Goal: Find specific page/section: Find specific page/section

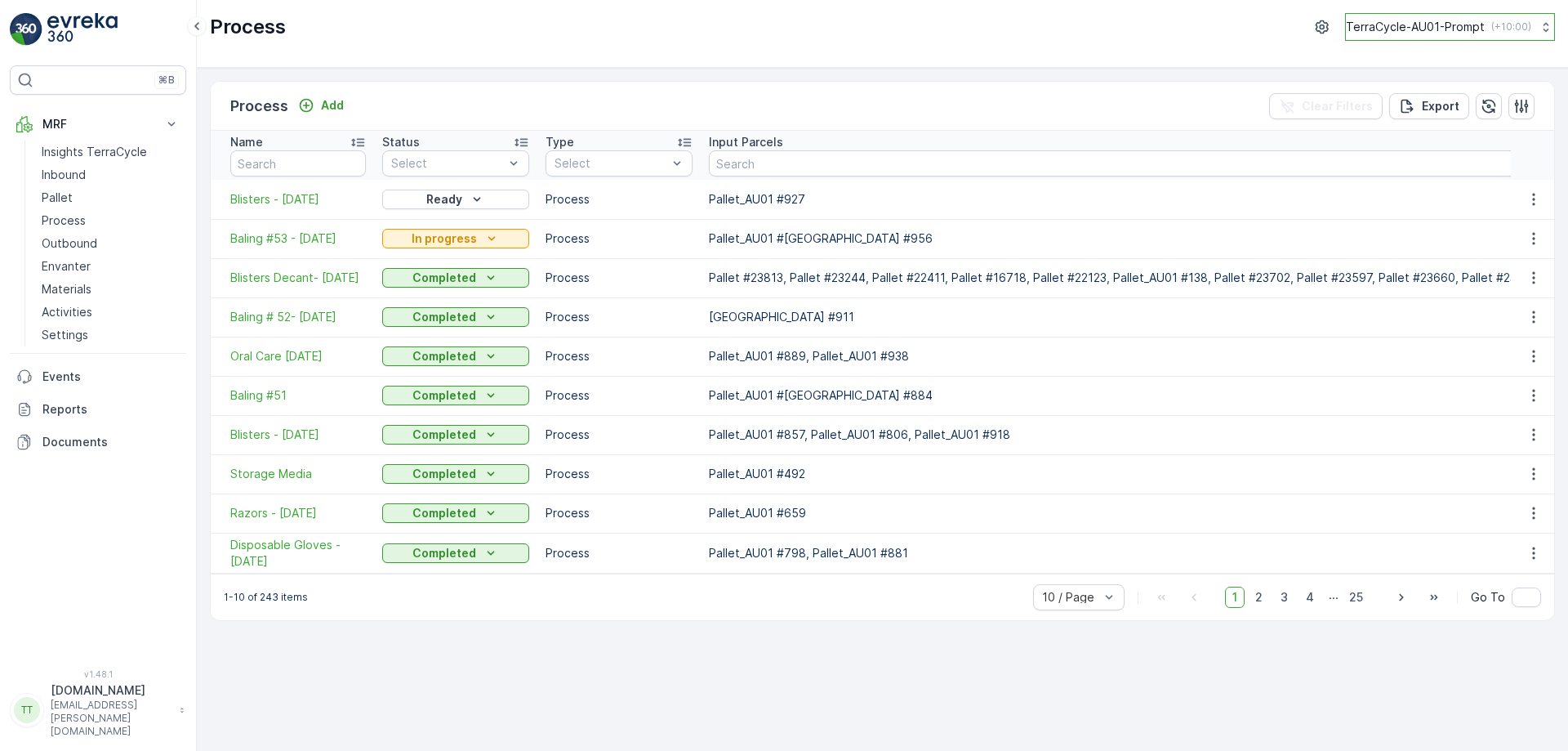
click at [1397, 15] on button "TerraCycle-AU01-Prompt ( +10:00 )" at bounding box center [1450, 27] width 210 height 28
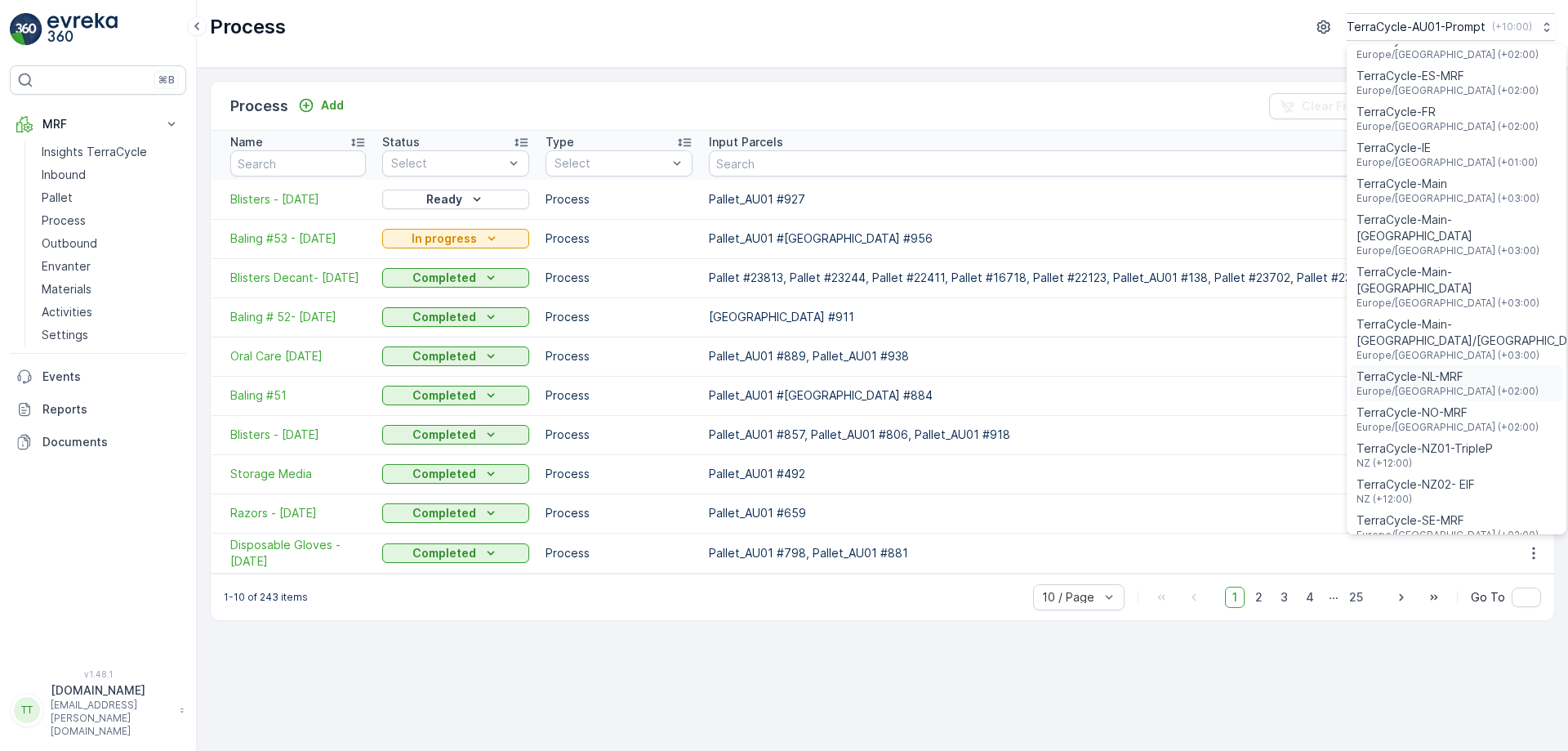
scroll to position [547, 0]
click at [1457, 439] on span "TerraCycle-NZ01-TripleP" at bounding box center [1424, 447] width 137 height 17
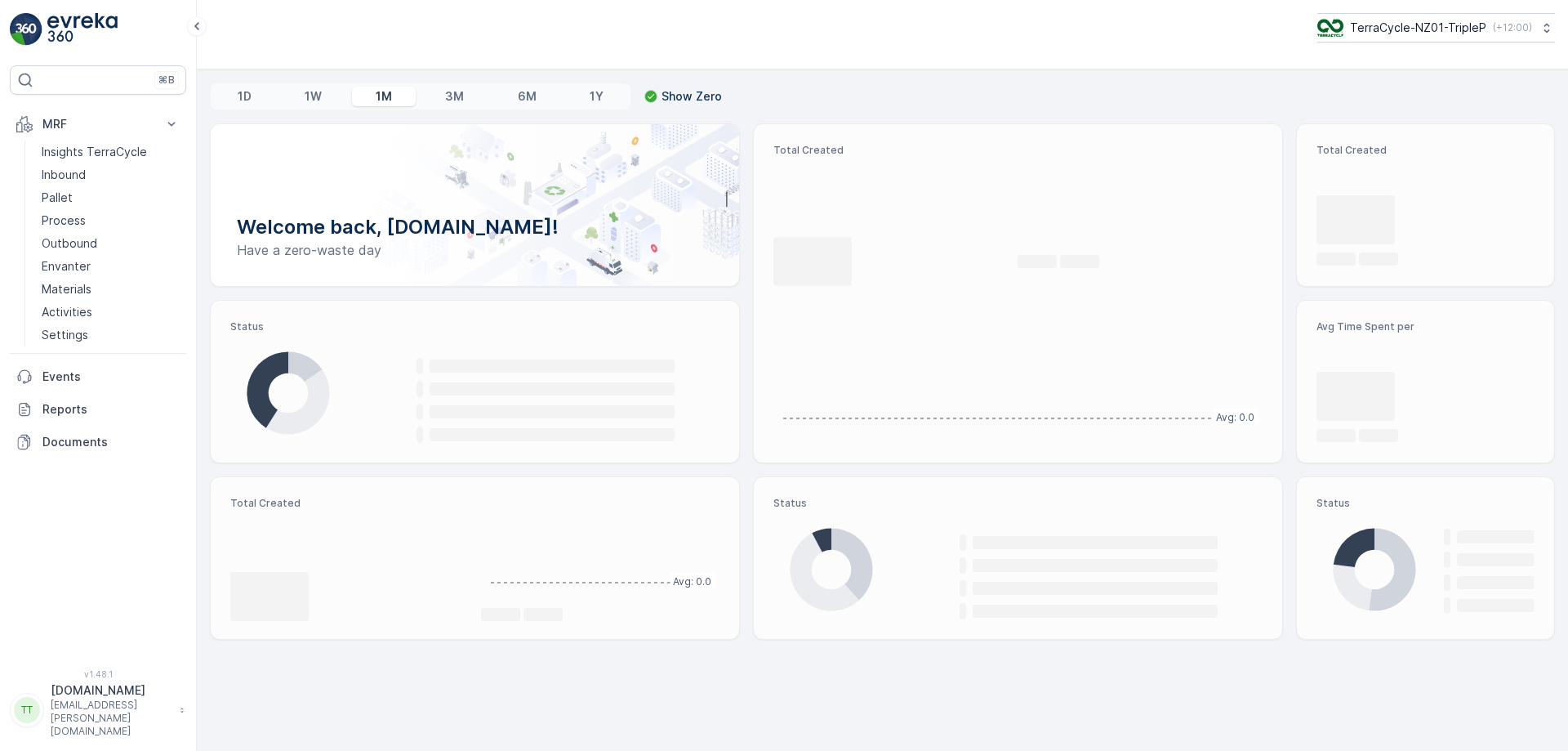
click at [112, 134] on button "MRF" at bounding box center [98, 124] width 177 height 32
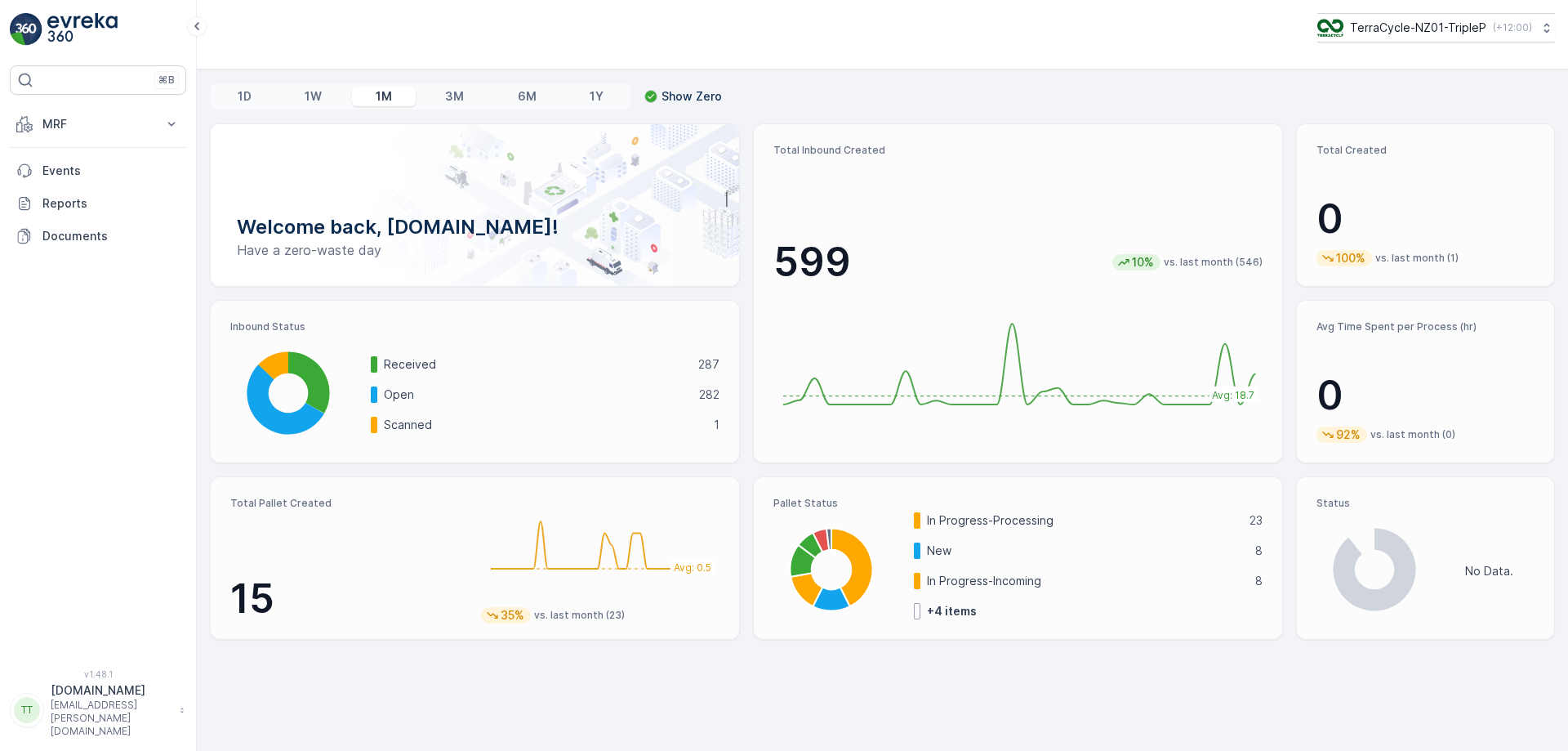
click at [112, 134] on button "MRF" at bounding box center [98, 124] width 177 height 32
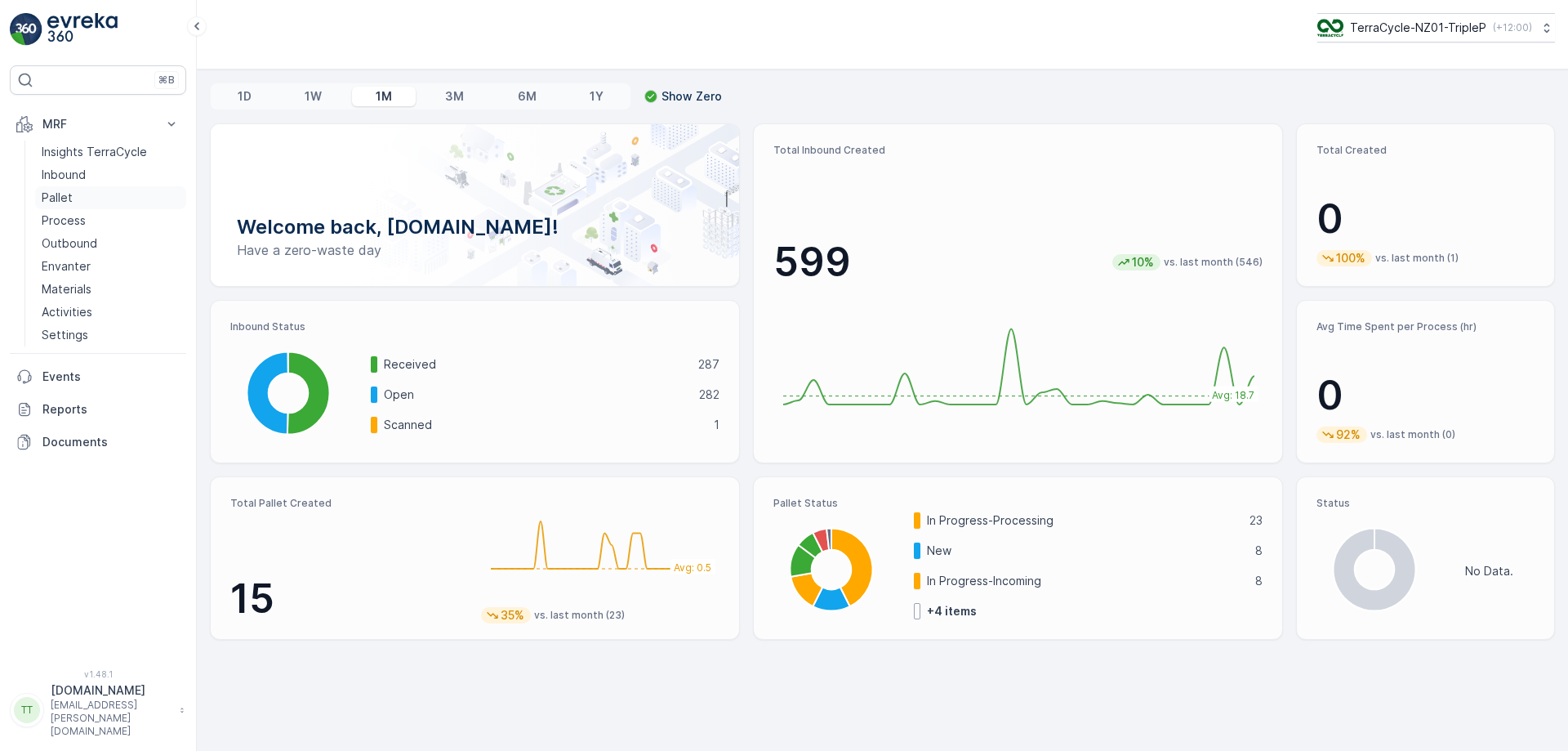
click at [80, 198] on link "Pallet" at bounding box center [111, 197] width 151 height 23
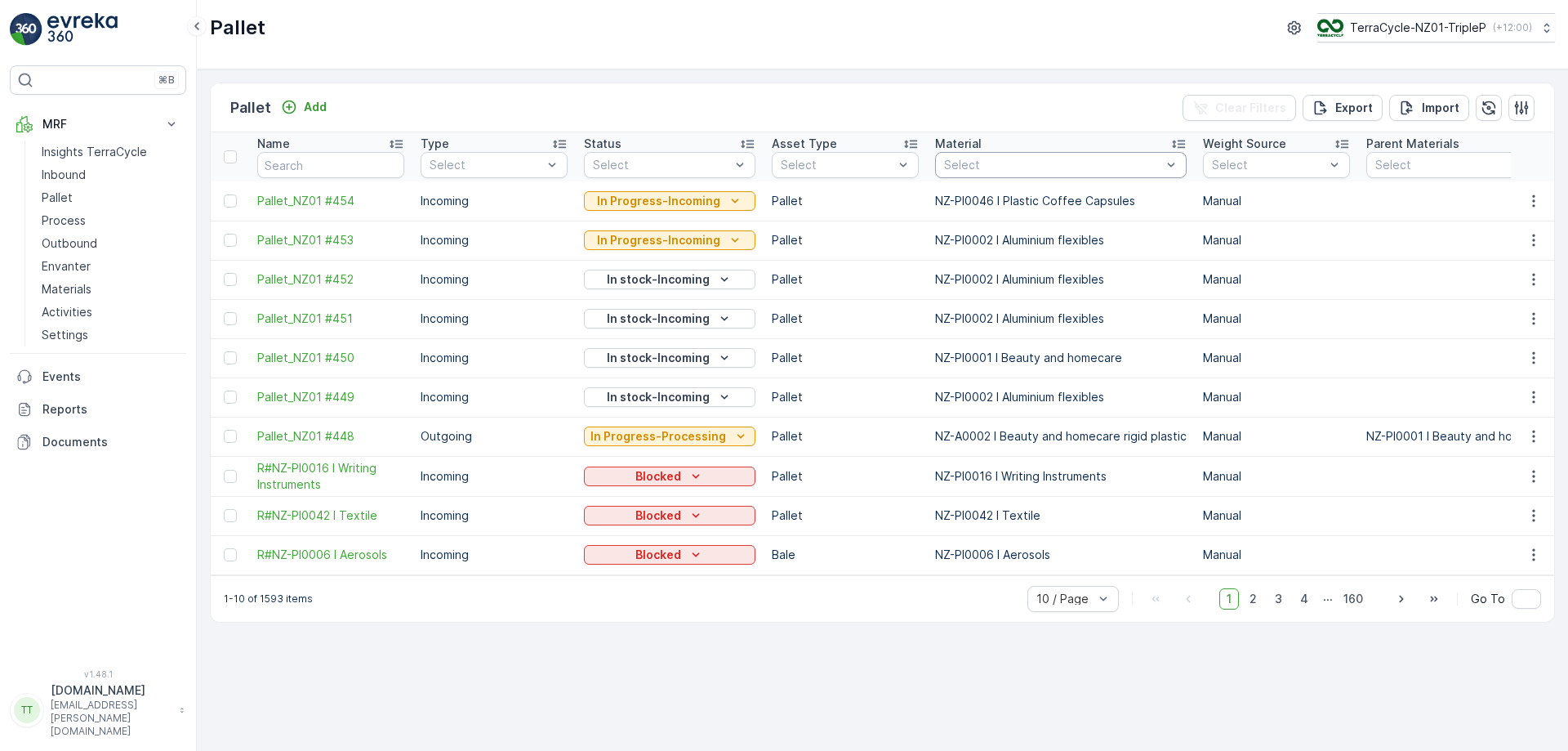
click at [996, 168] on div at bounding box center [1052, 164] width 220 height 13
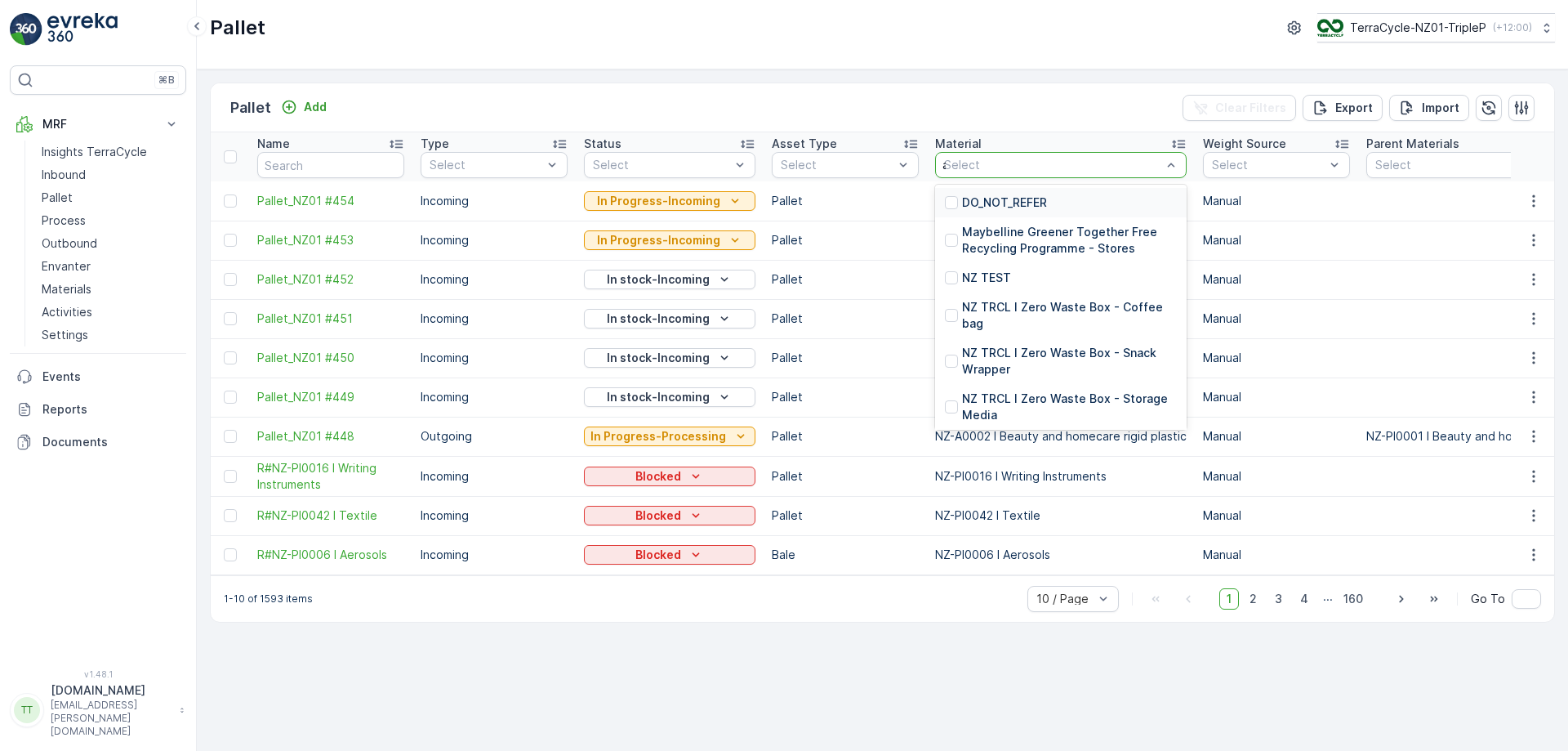
type input "alu"
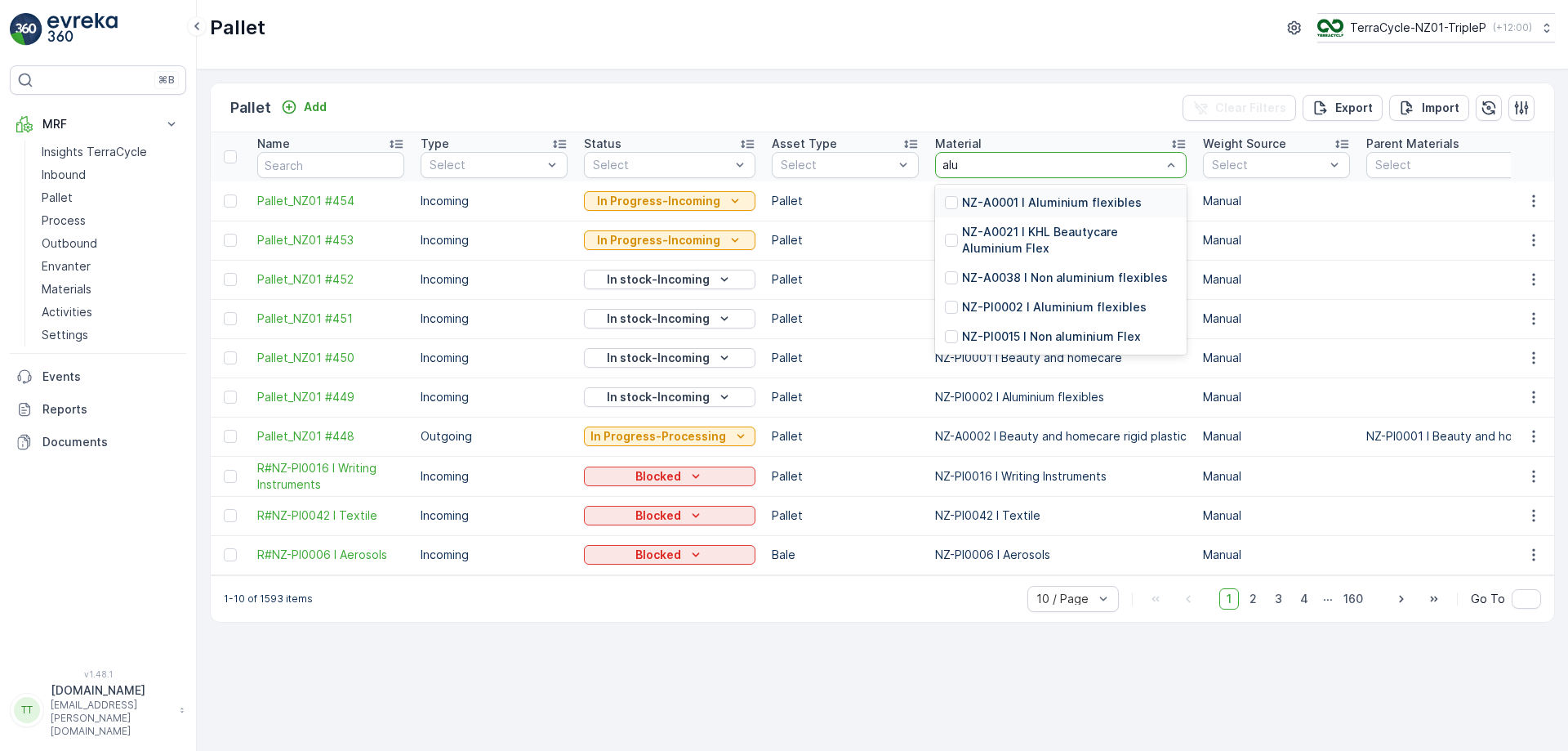
click at [1013, 195] on p "NZ-A0001 I Aluminium flexibles" at bounding box center [1051, 202] width 180 height 17
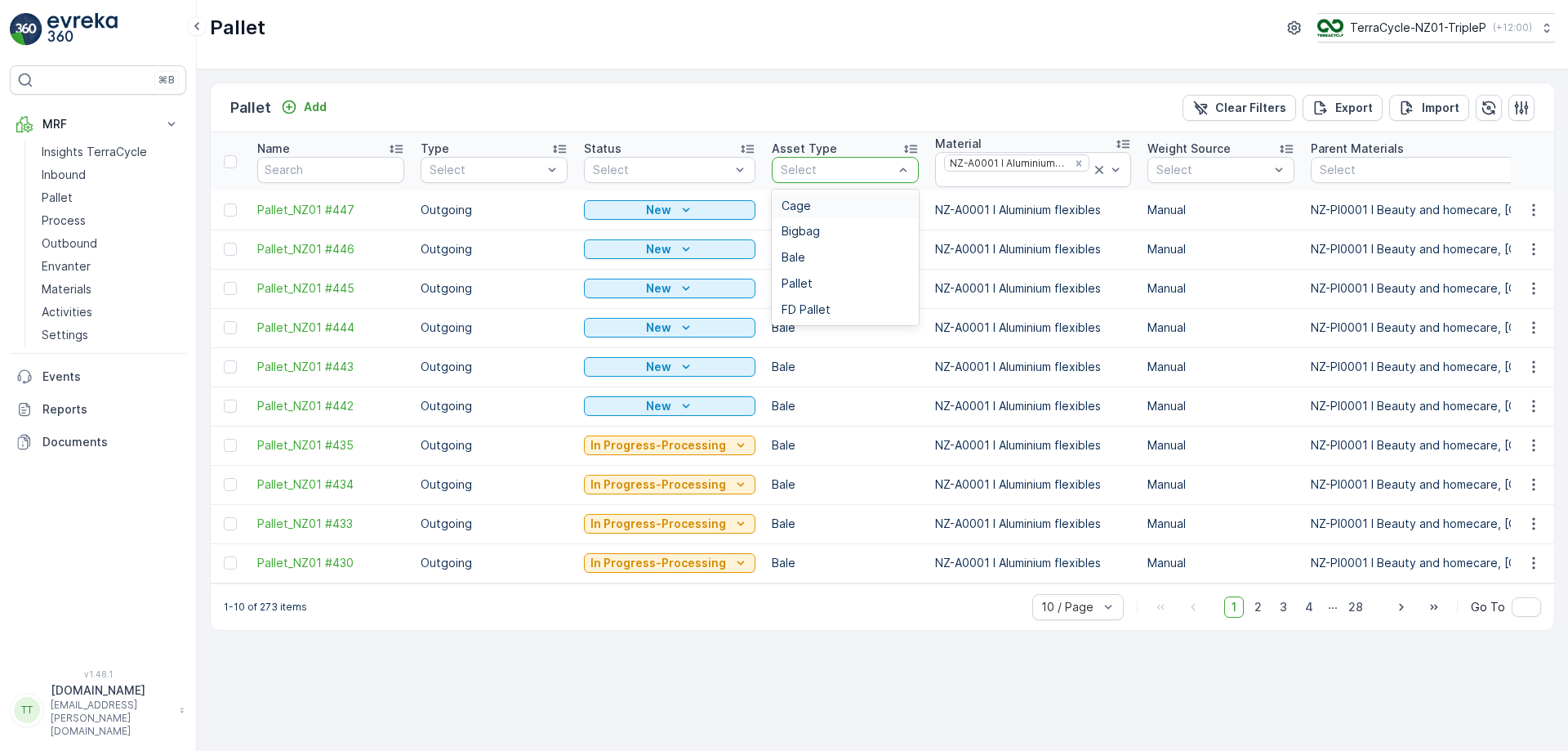
click at [830, 169] on div at bounding box center [837, 169] width 116 height 13
click at [808, 258] on div "Bale" at bounding box center [845, 257] width 128 height 13
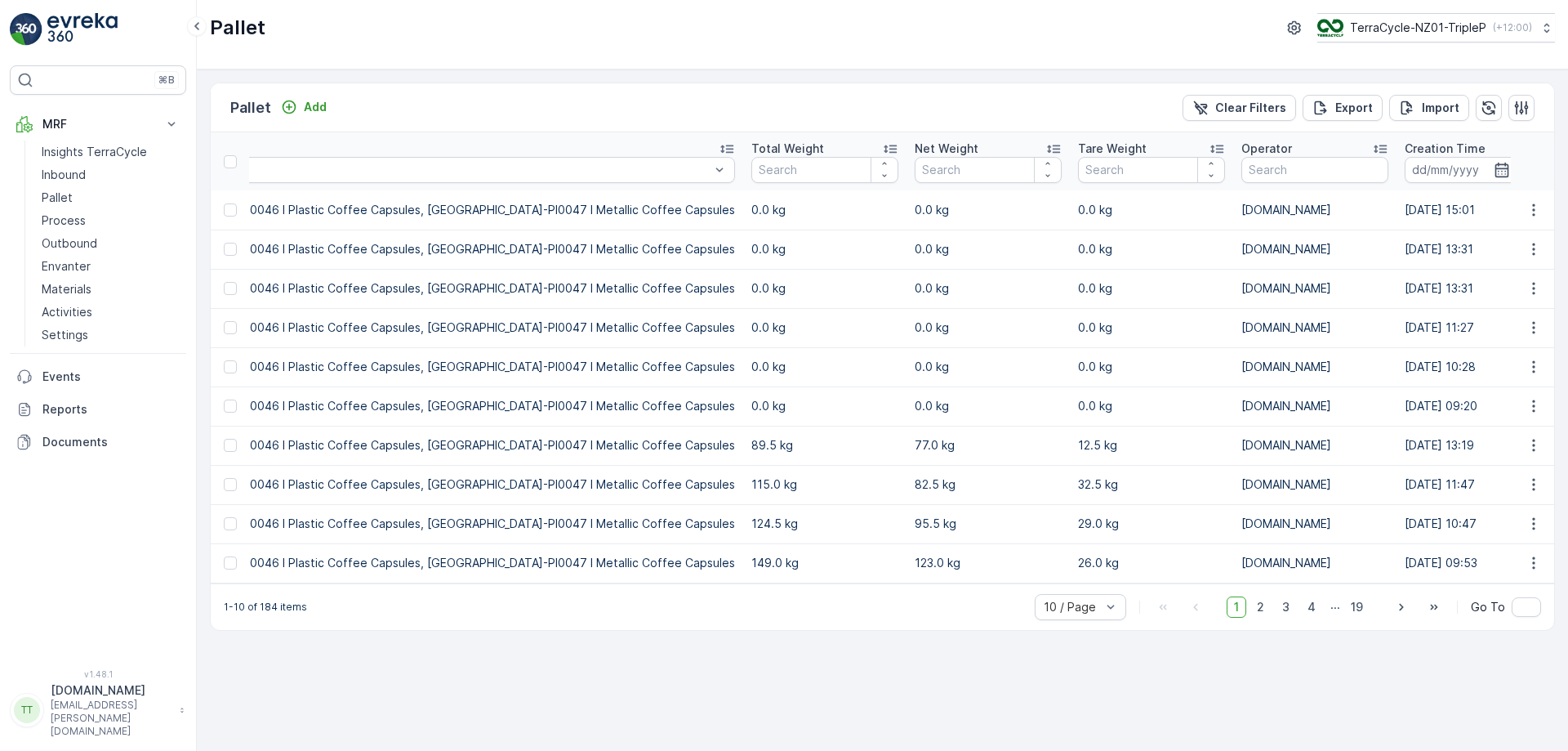
scroll to position [0, 1951]
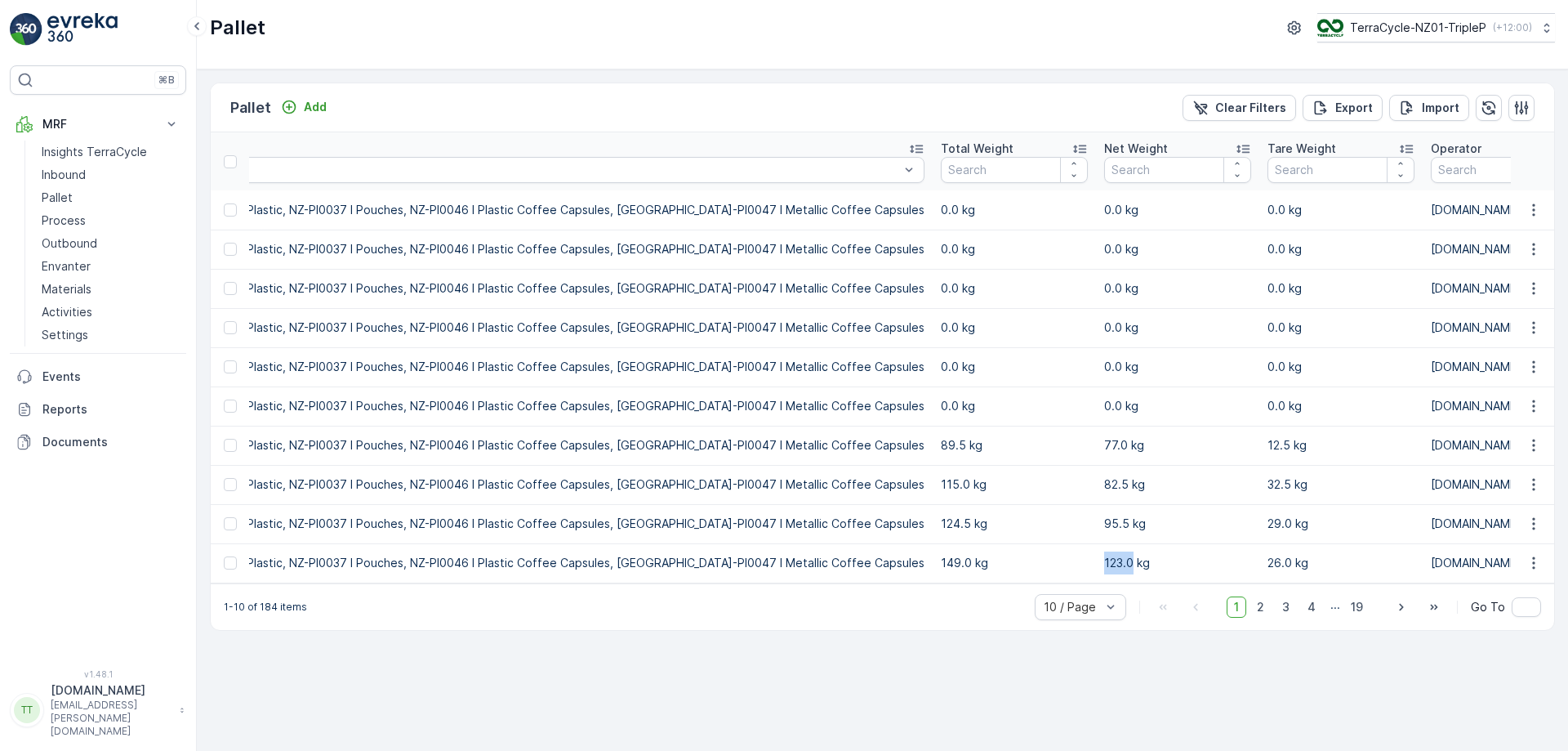
drag, startPoint x: 882, startPoint y: 562, endPoint x: 914, endPoint y: 563, distance: 32.0
click at [1095, 563] on td "123.0 kg" at bounding box center [1177, 563] width 163 height 39
drag, startPoint x: 887, startPoint y: 446, endPoint x: 897, endPoint y: 446, distance: 10.0
click at [1095, 446] on td "77.0 kg" at bounding box center [1177, 445] width 163 height 39
click at [1264, 617] on span "2" at bounding box center [1260, 607] width 22 height 22
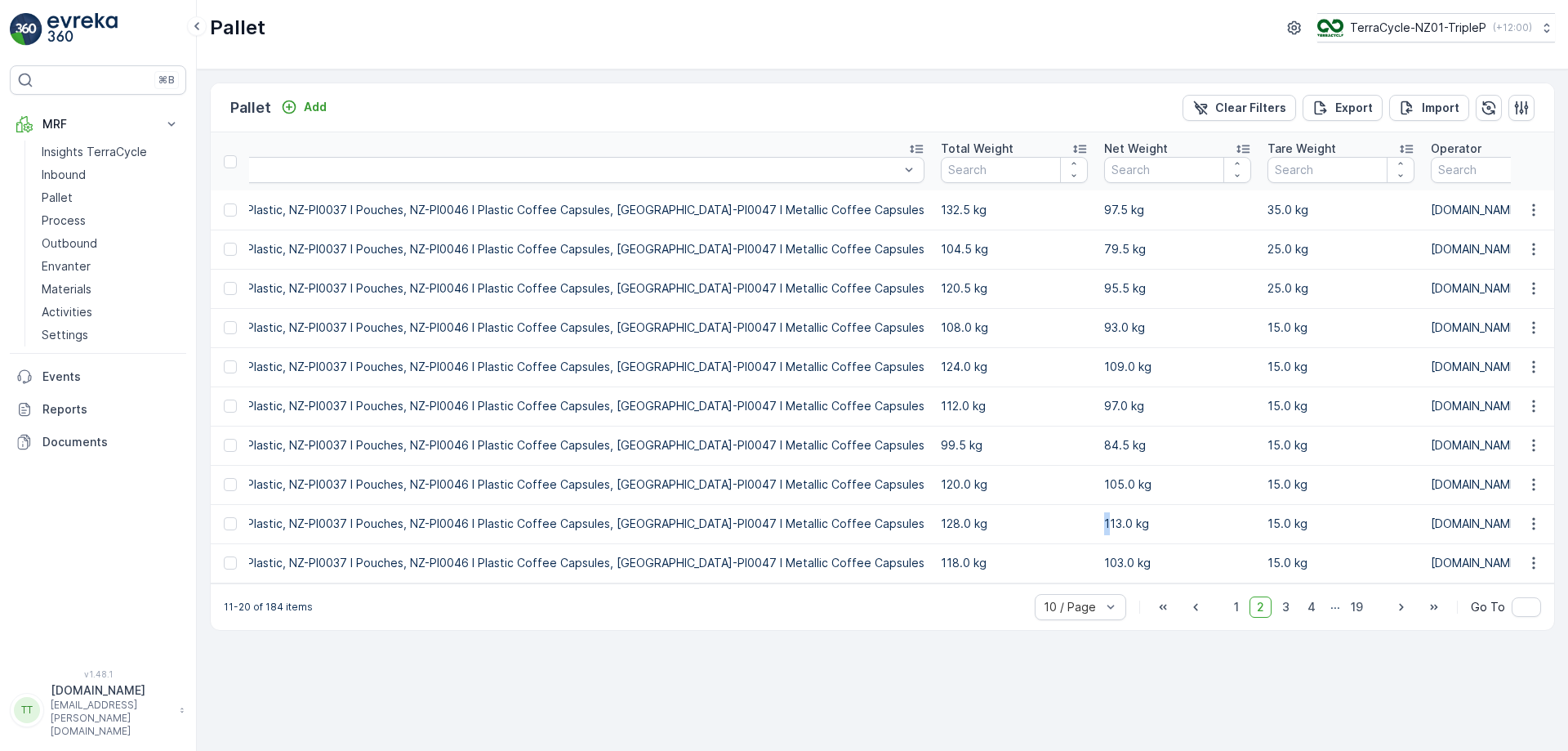
click at [1095, 521] on td "113.0 kg" at bounding box center [1177, 524] width 163 height 39
click at [1288, 617] on span "3" at bounding box center [1285, 607] width 22 height 22
drag, startPoint x: 884, startPoint y: 288, endPoint x: 900, endPoint y: 291, distance: 16.3
click at [1095, 291] on td "75.0 kg" at bounding box center [1177, 288] width 163 height 39
click at [1319, 617] on span "4" at bounding box center [1311, 607] width 23 height 22
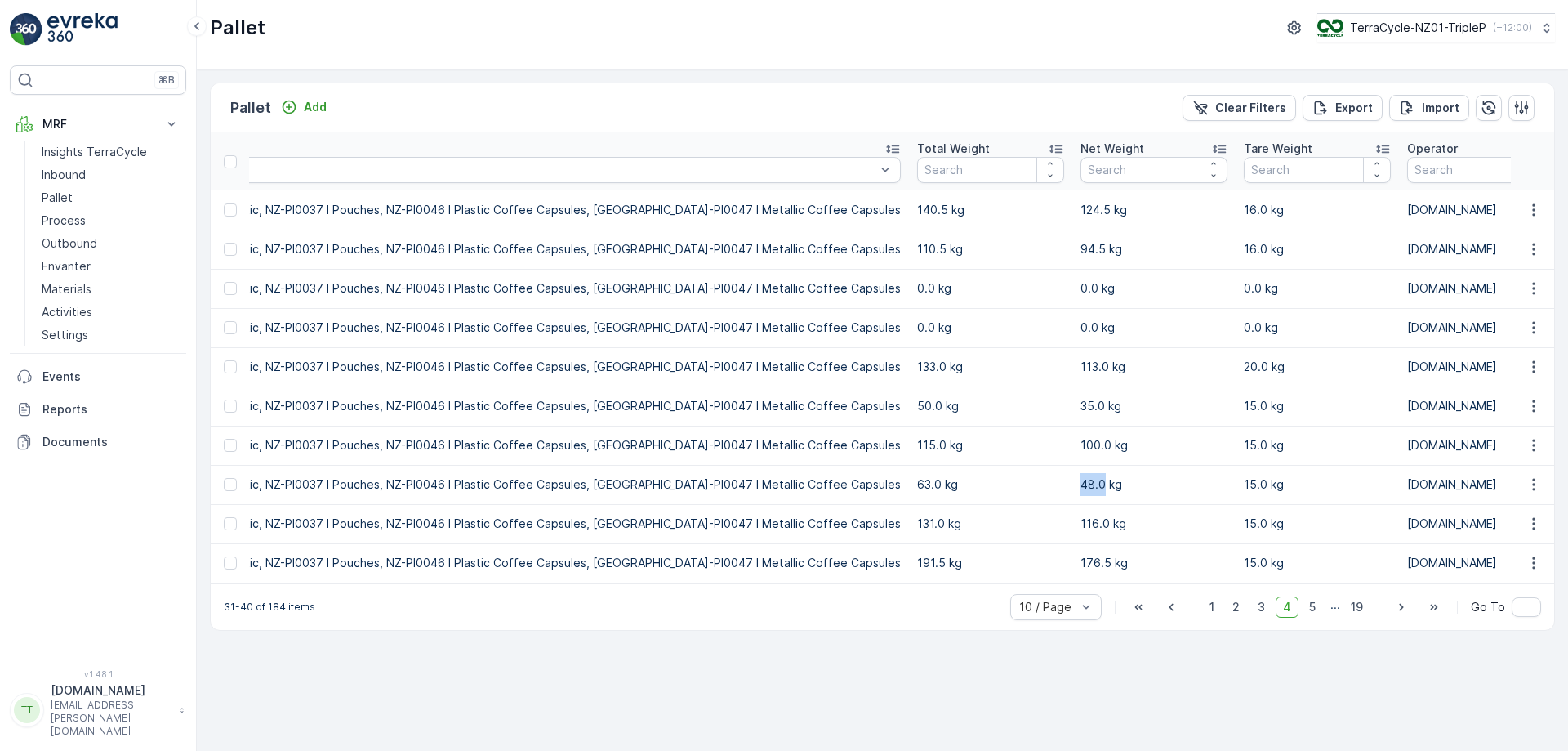
drag, startPoint x: 863, startPoint y: 489, endPoint x: 892, endPoint y: 487, distance: 29.1
click at [1072, 487] on td "48.0 kg" at bounding box center [1153, 485] width 163 height 39
drag, startPoint x: 867, startPoint y: 401, endPoint x: 908, endPoint y: 412, distance: 42.4
click at [1072, 412] on td "35.0 kg" at bounding box center [1153, 406] width 163 height 39
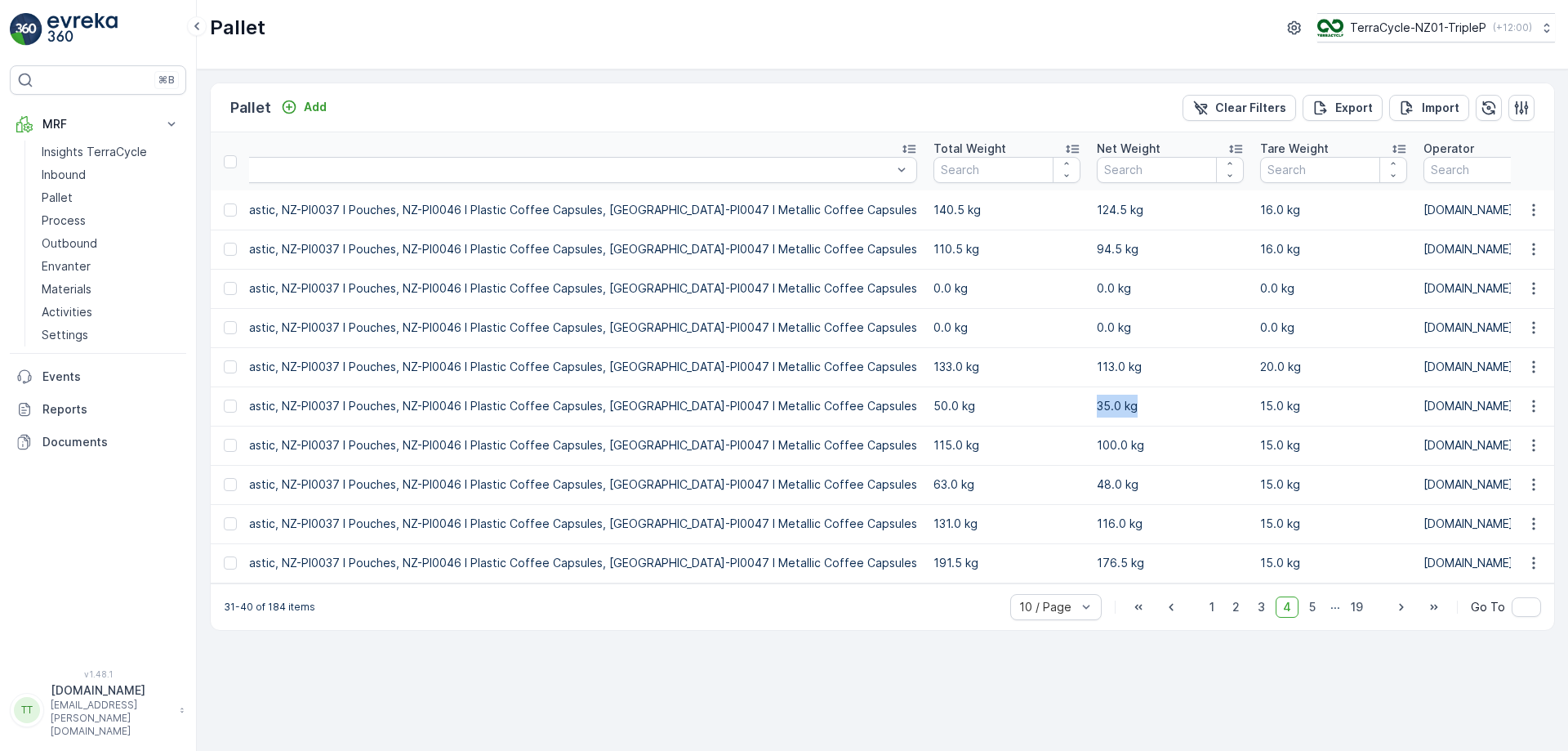
scroll to position [0, 1935]
drag, startPoint x: 887, startPoint y: 566, endPoint x: 908, endPoint y: 563, distance: 21.2
click at [1088, 563] on td "176.5 kg" at bounding box center [1169, 563] width 163 height 39
click at [1088, 550] on td "176.5 kg" at bounding box center [1169, 563] width 163 height 39
click at [1229, 148] on icon at bounding box center [1235, 148] width 13 height 8
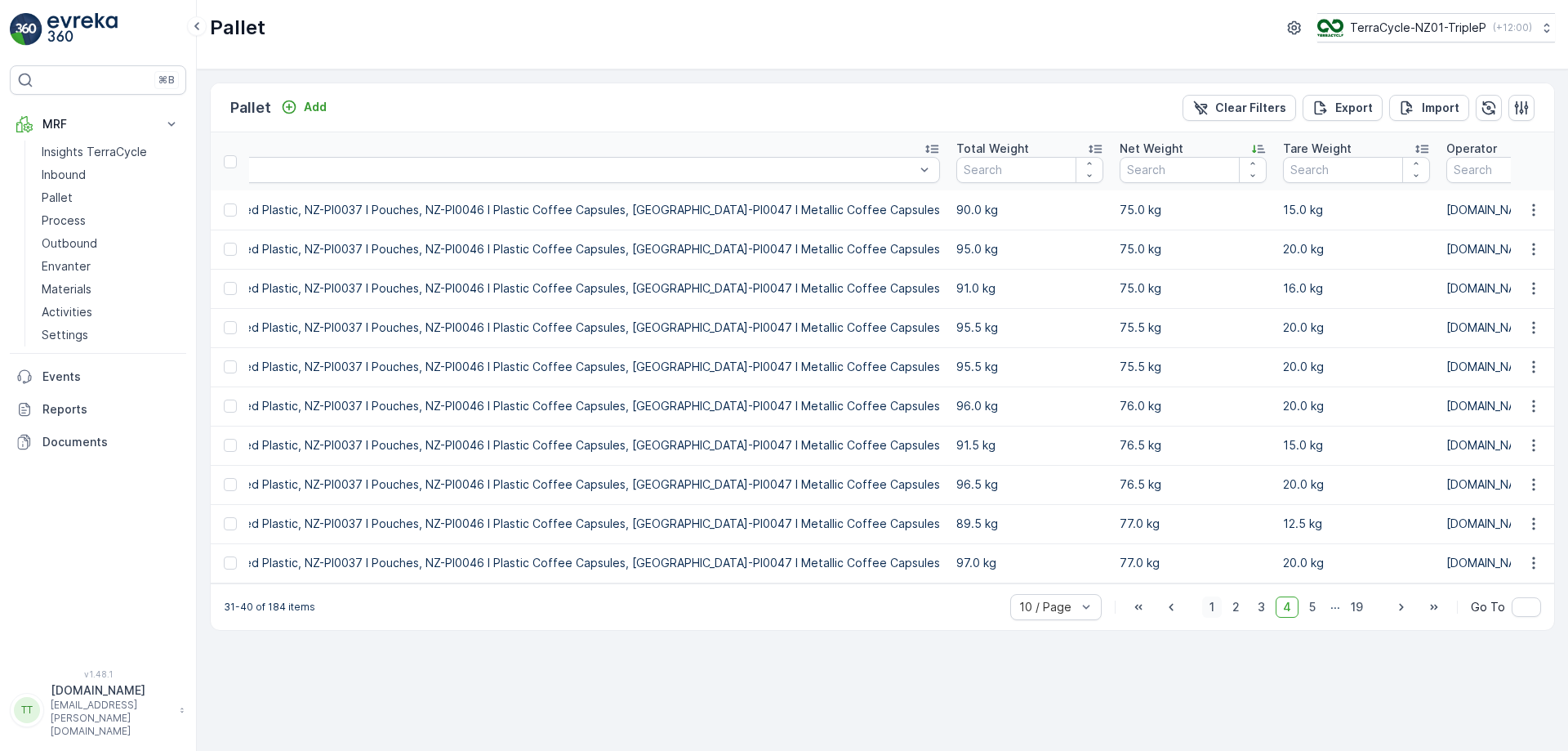
click at [1214, 616] on span "1" at bounding box center [1211, 607] width 20 height 22
click at [1247, 616] on span "2" at bounding box center [1236, 607] width 22 height 22
click at [1356, 617] on span "19" at bounding box center [1356, 607] width 27 height 22
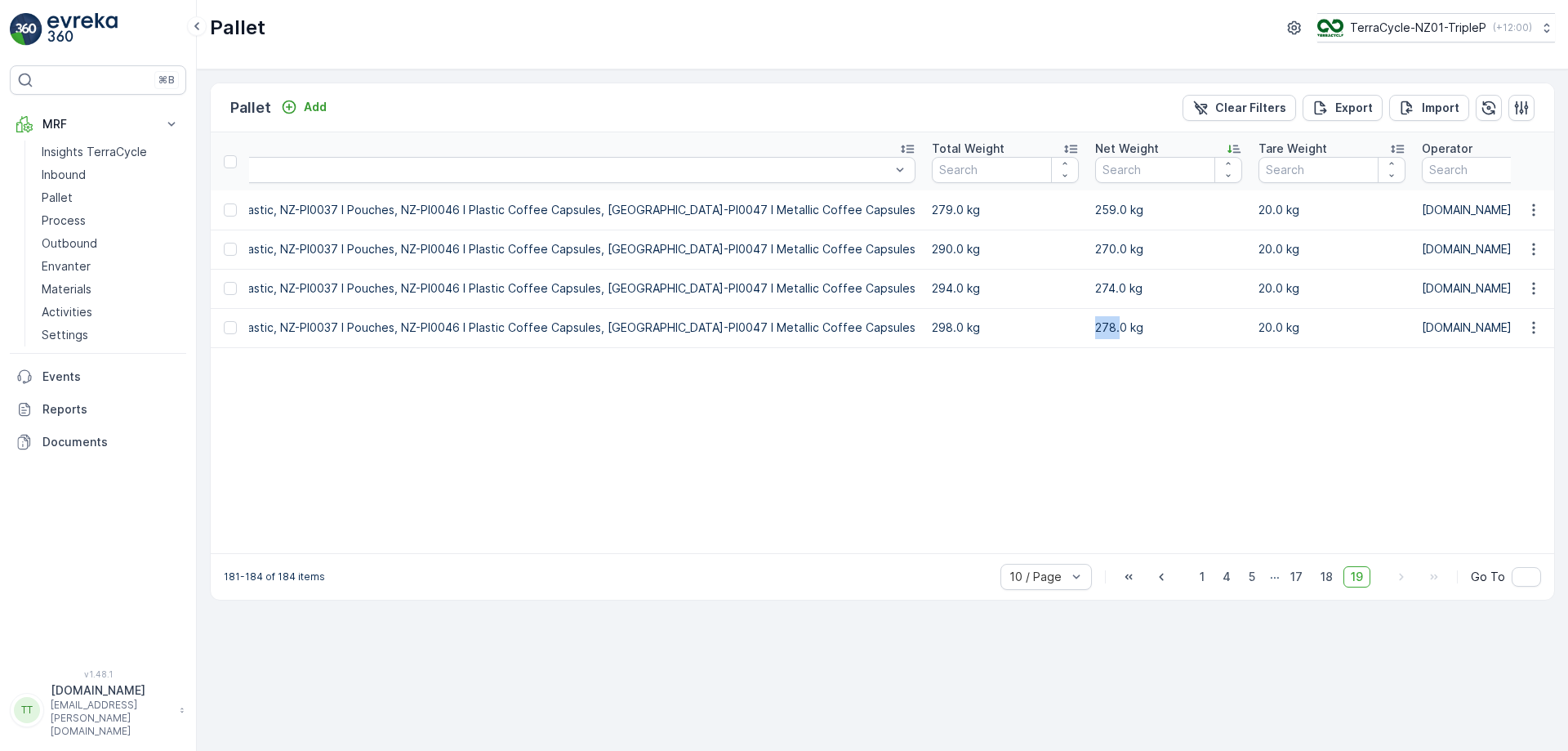
drag, startPoint x: 882, startPoint y: 329, endPoint x: 906, endPoint y: 330, distance: 24.0
click at [1087, 330] on td "278.0 kg" at bounding box center [1168, 327] width 163 height 39
click at [1333, 588] on span "18" at bounding box center [1325, 577] width 27 height 22
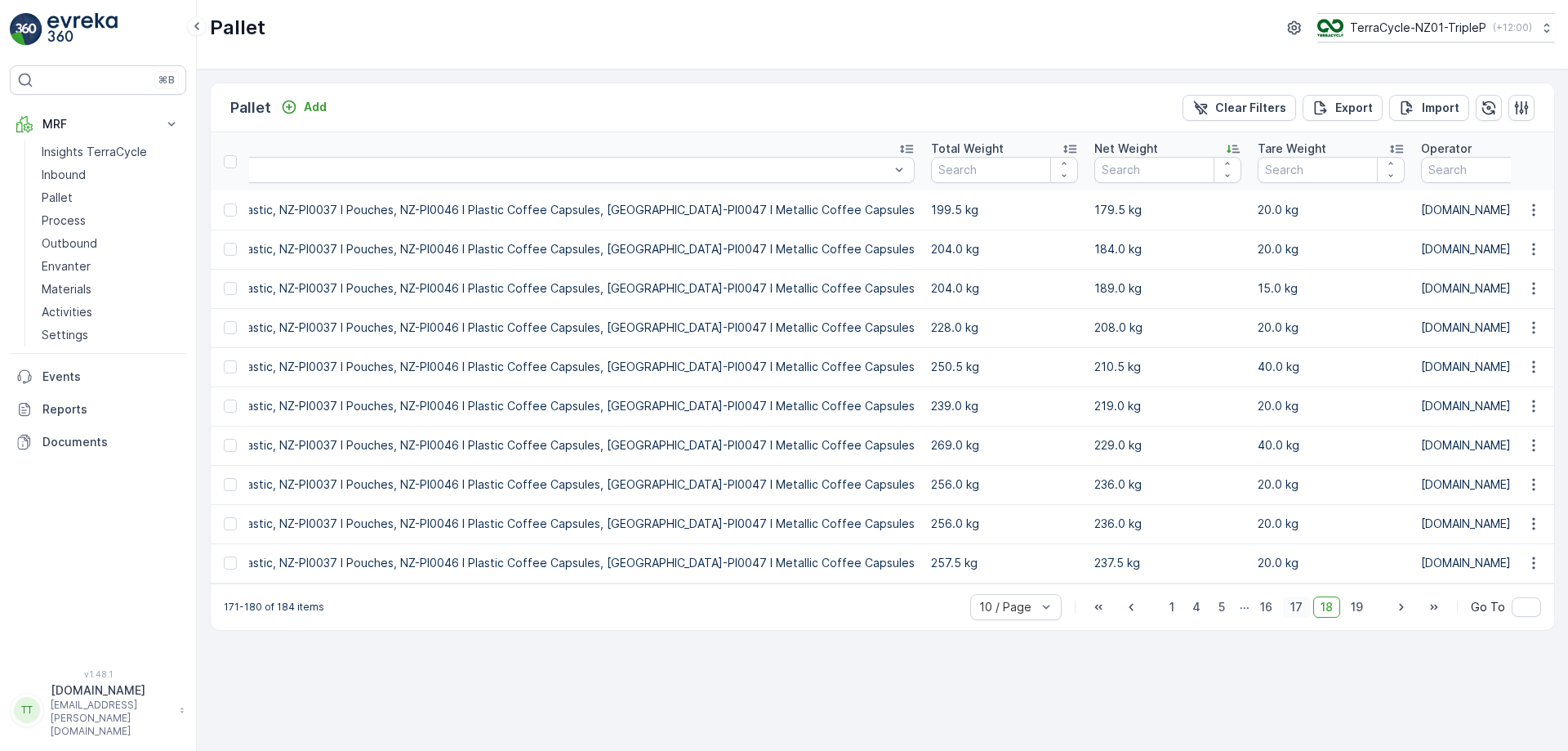
click at [1298, 616] on span "17" at bounding box center [1296, 607] width 27 height 22
click at [78, 240] on p "Outbound" at bounding box center [69, 243] width 56 height 17
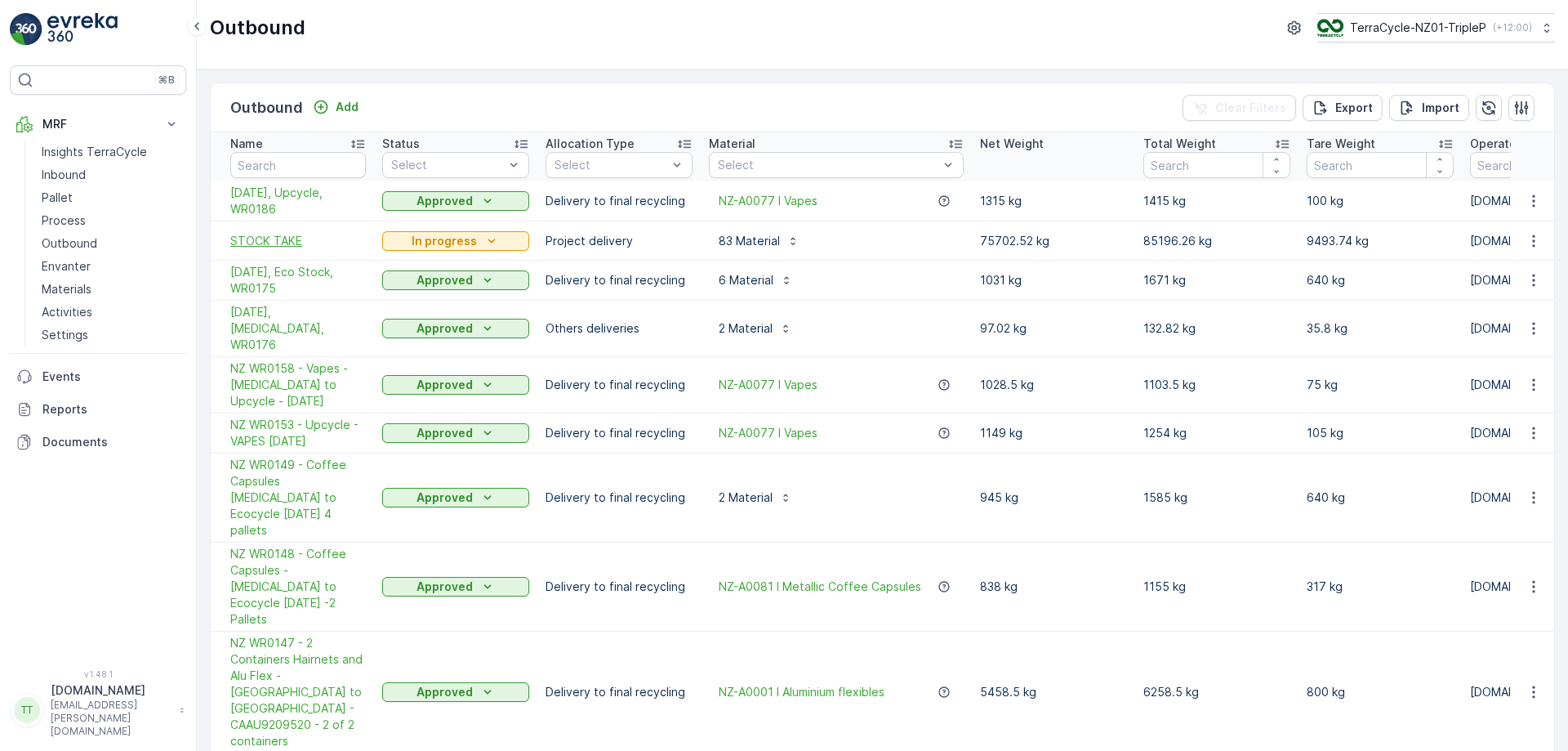
click at [275, 243] on span "STOCK TAKE" at bounding box center [298, 241] width 136 height 17
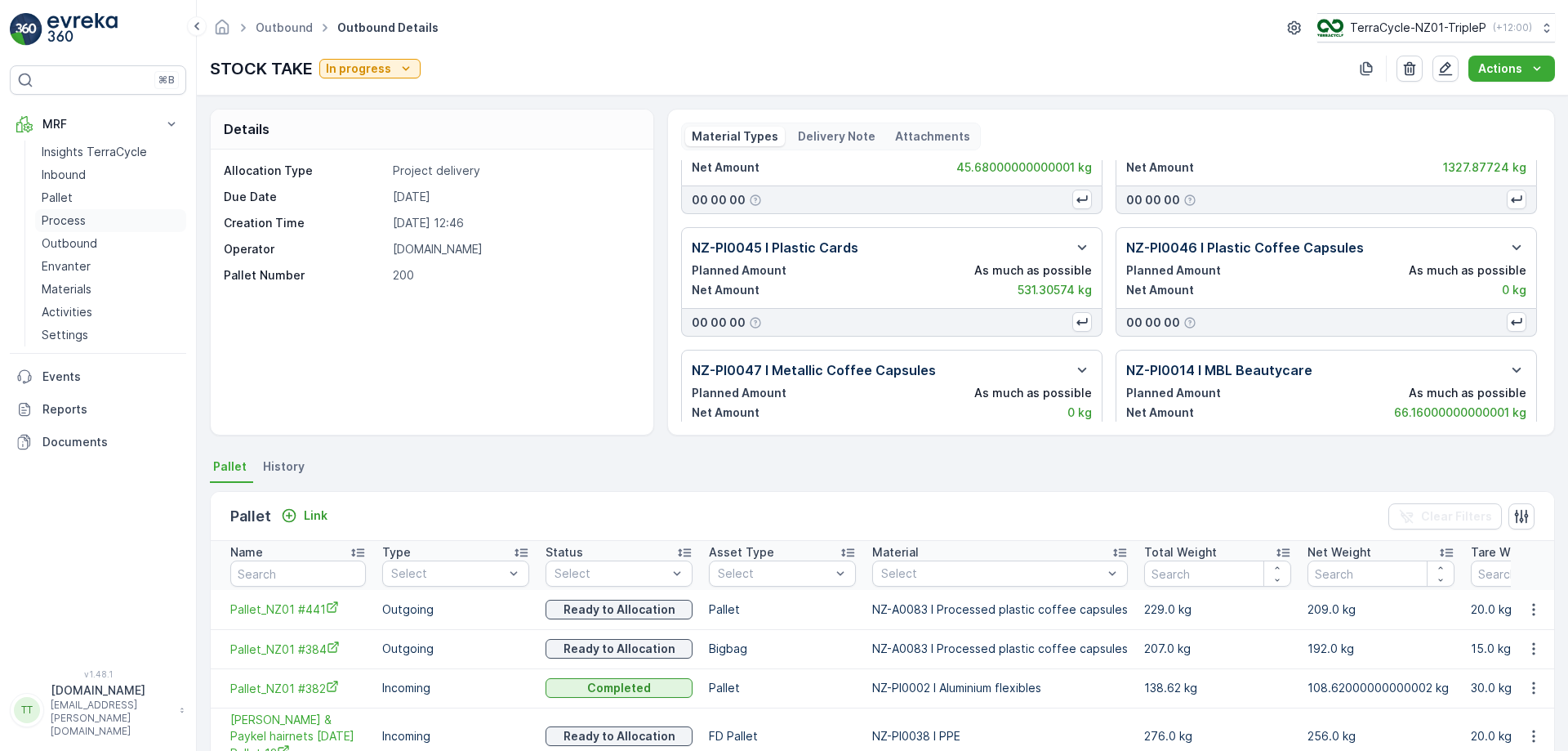
click at [57, 216] on p "Process" at bounding box center [63, 220] width 44 height 17
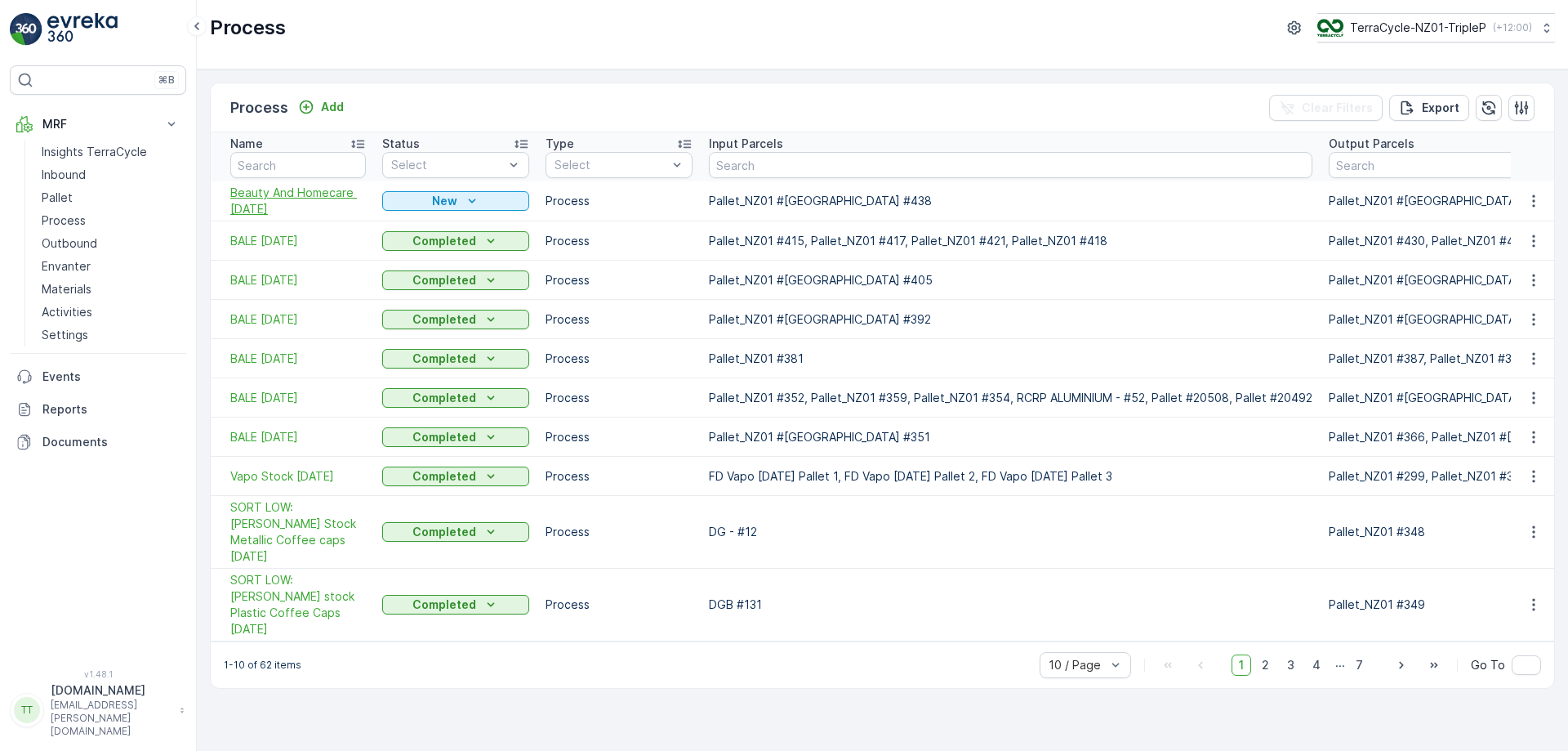
click at [251, 192] on span "Beauty And Homecare 31/7/25" at bounding box center [298, 201] width 136 height 32
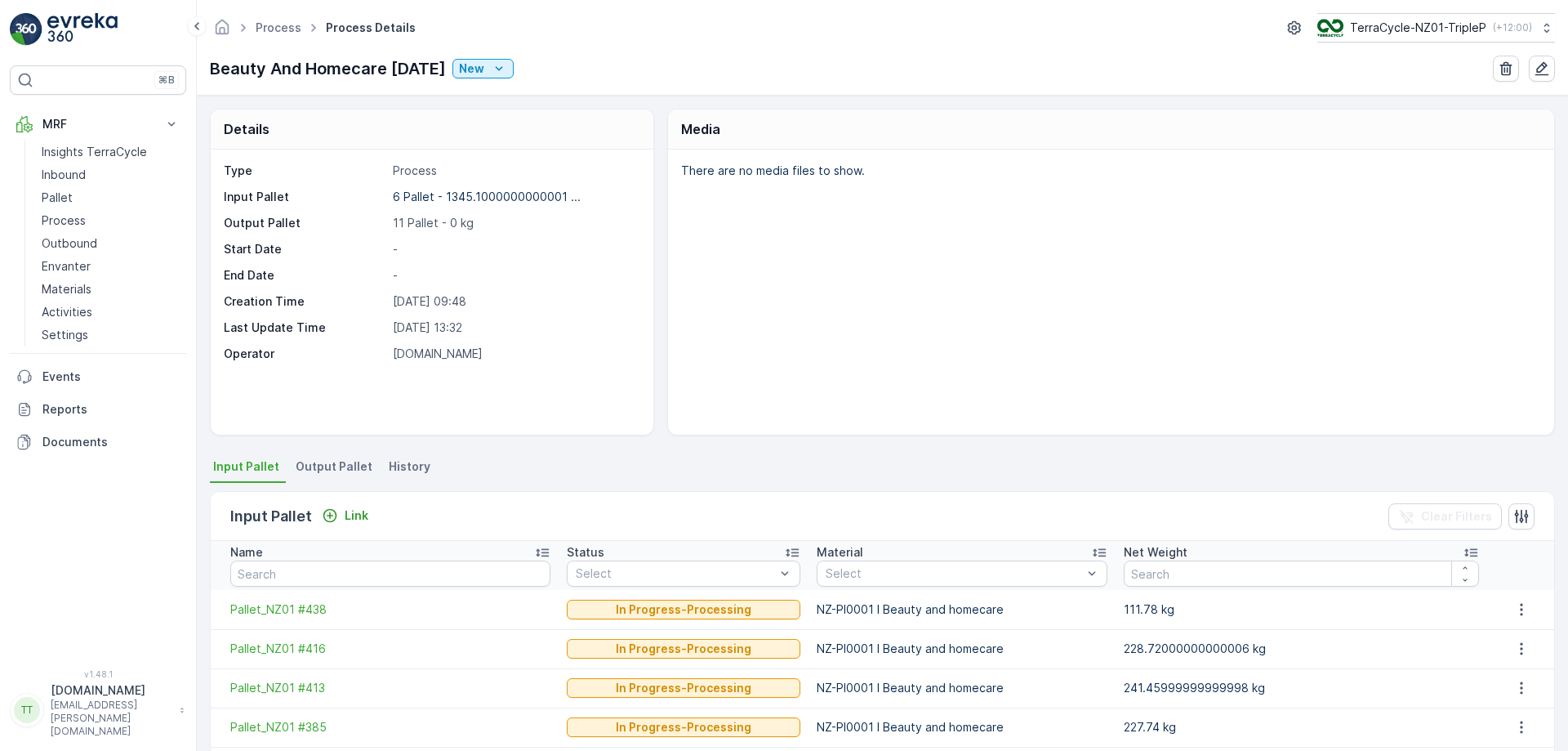
click at [1140, 76] on div "Beauty And Homecare 31/7/25 New" at bounding box center [882, 69] width 1345 height 27
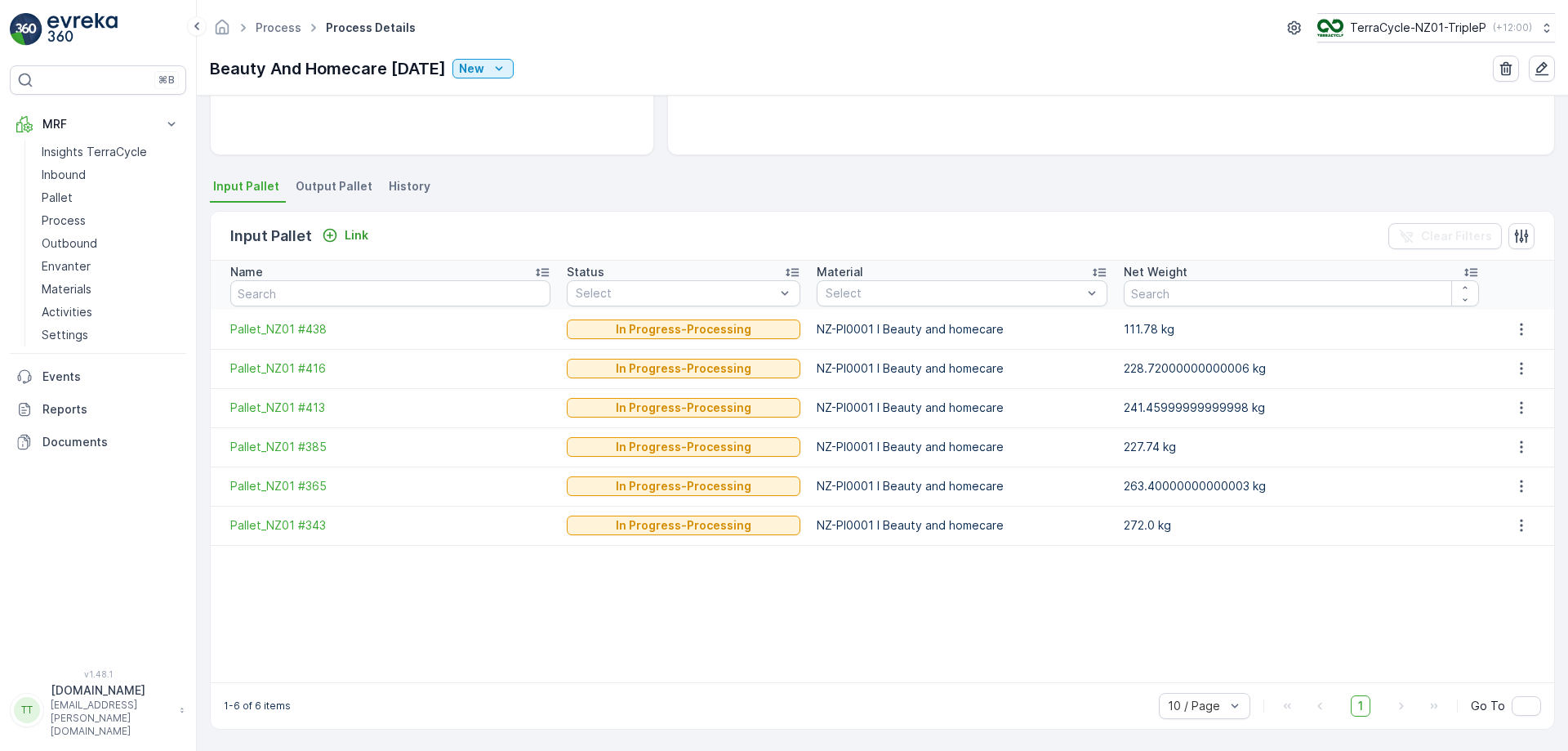
click at [348, 185] on span "Output Pallet" at bounding box center [334, 186] width 77 height 17
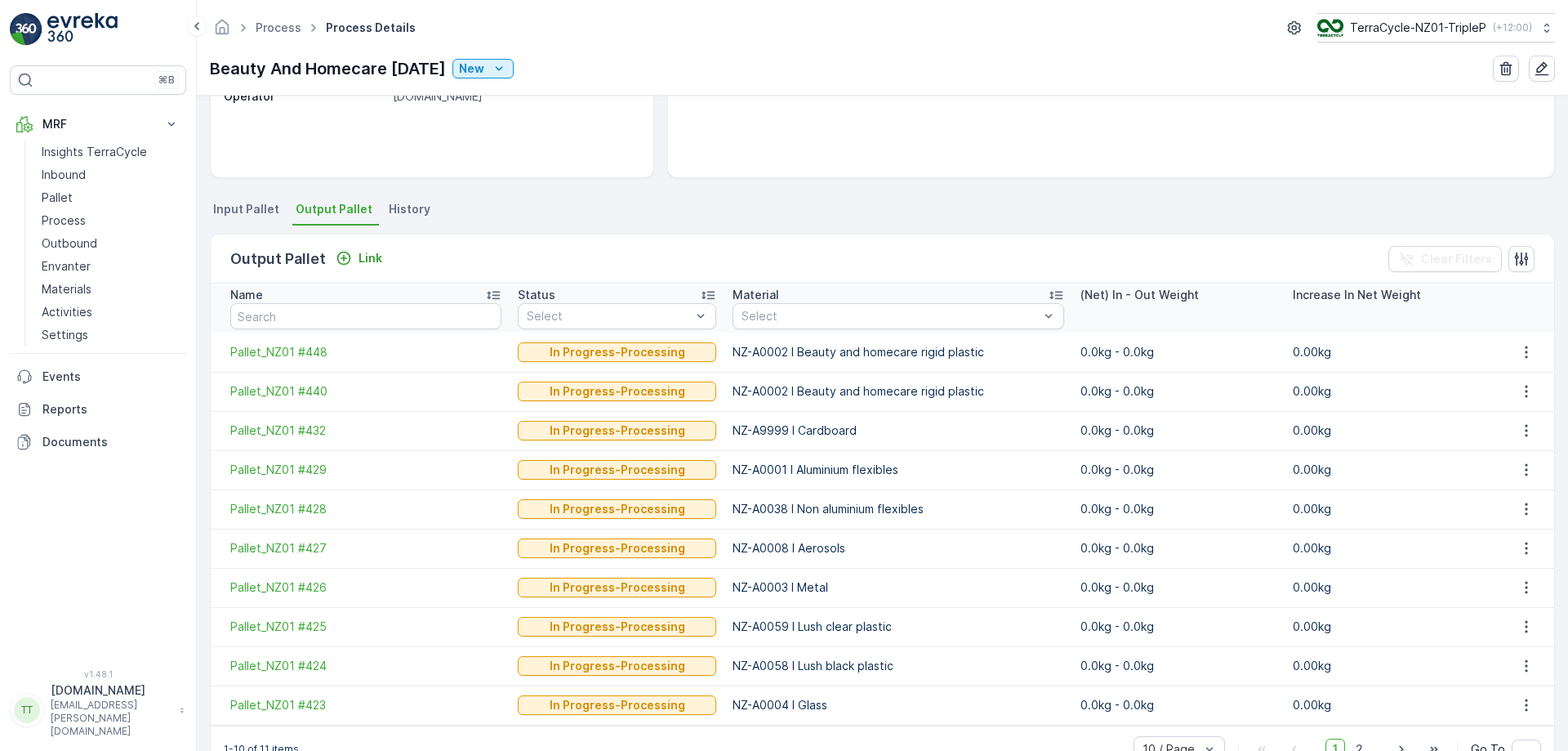
scroll to position [301, 0]
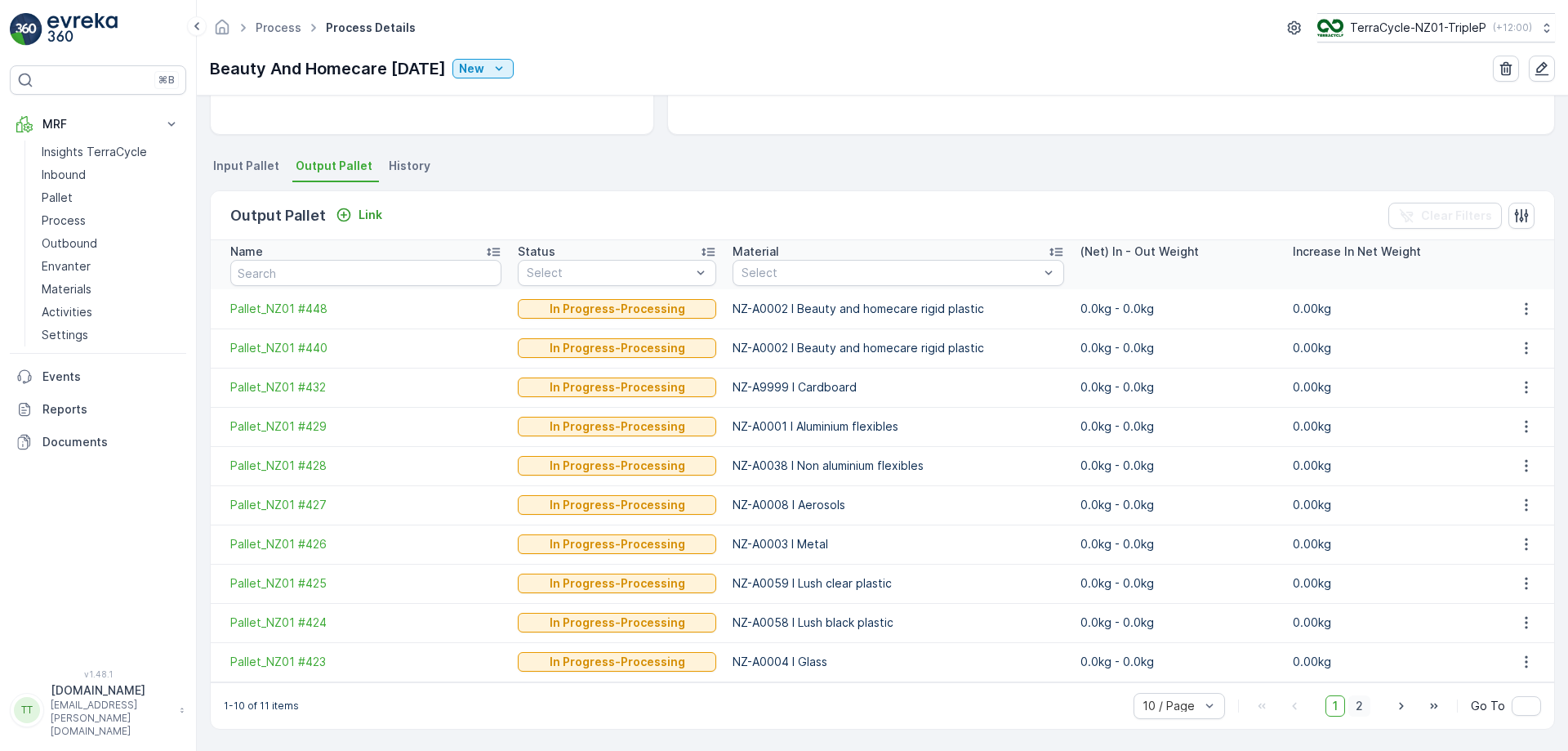
click at [1361, 704] on span "2" at bounding box center [1359, 706] width 22 height 22
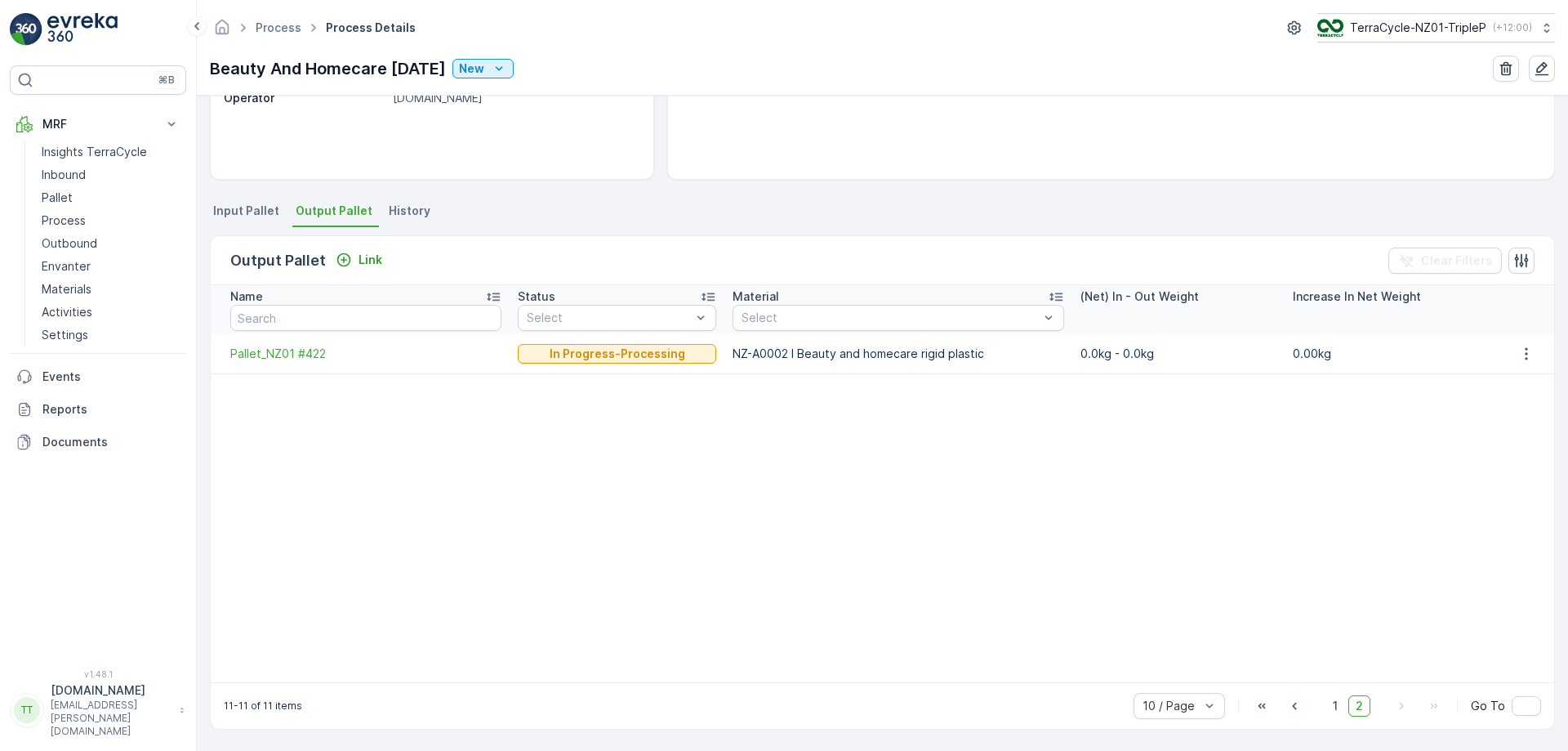
scroll to position [256, 0]
click at [1336, 706] on span "1" at bounding box center [1335, 706] width 20 height 22
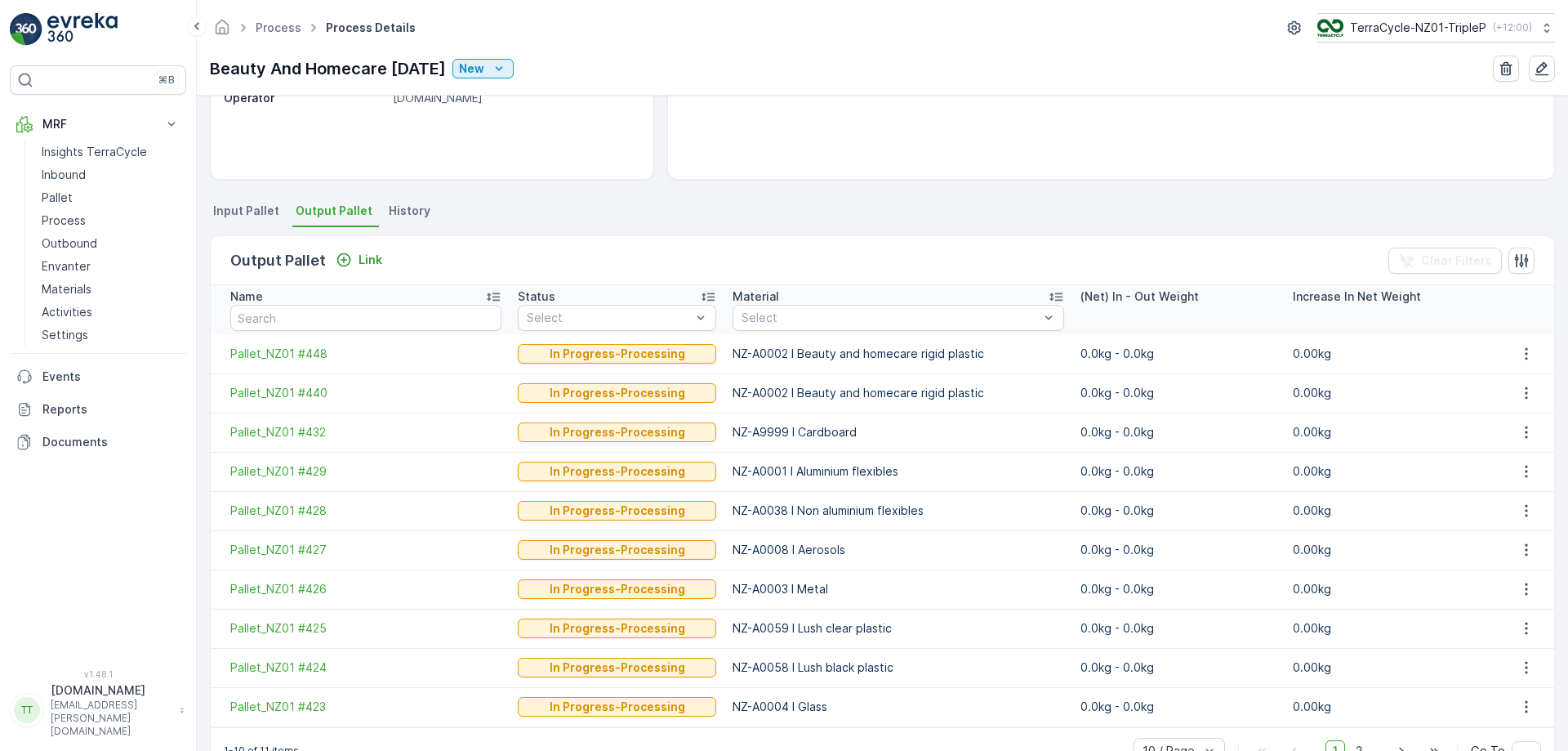
scroll to position [301, 0]
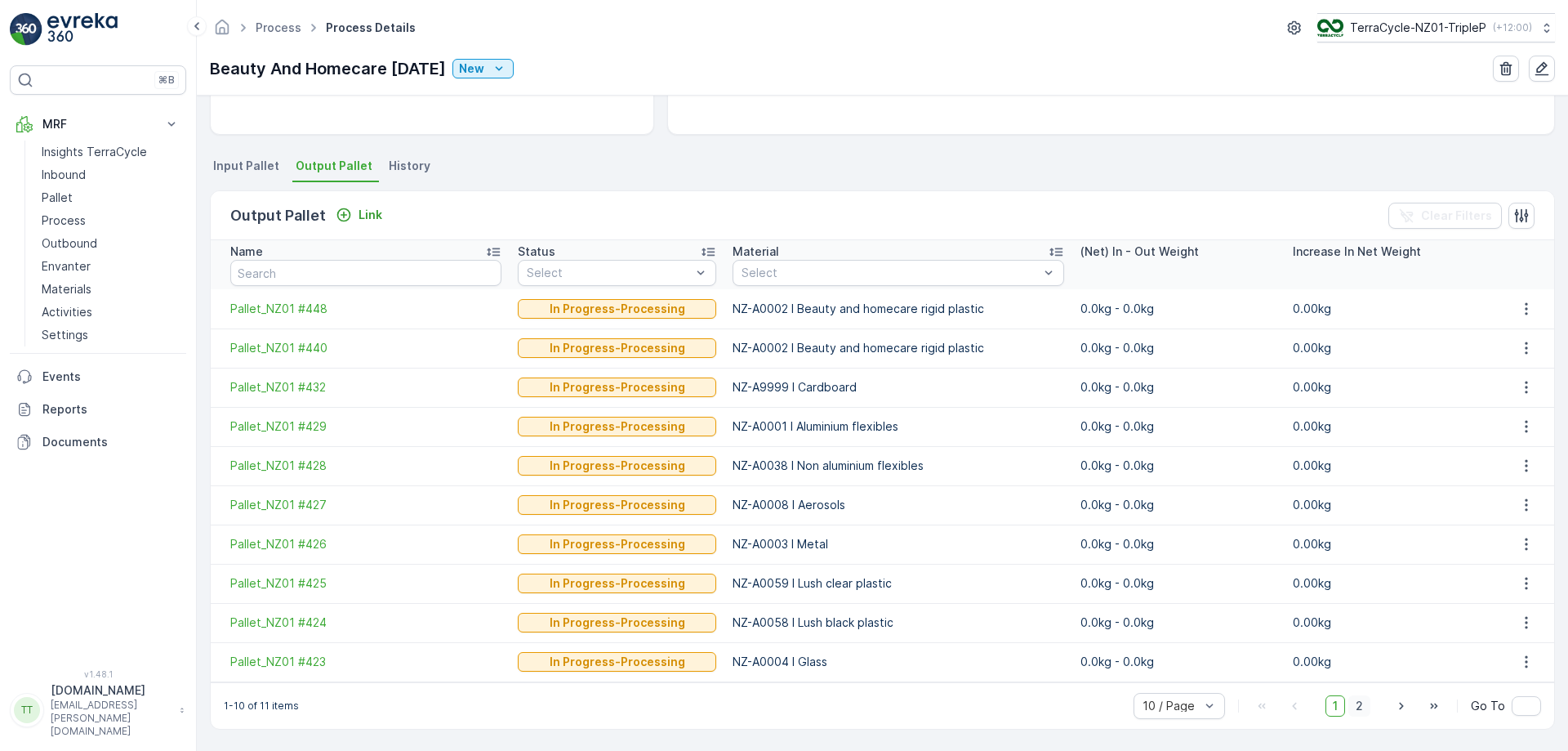
click at [1358, 714] on span "2" at bounding box center [1359, 706] width 22 height 22
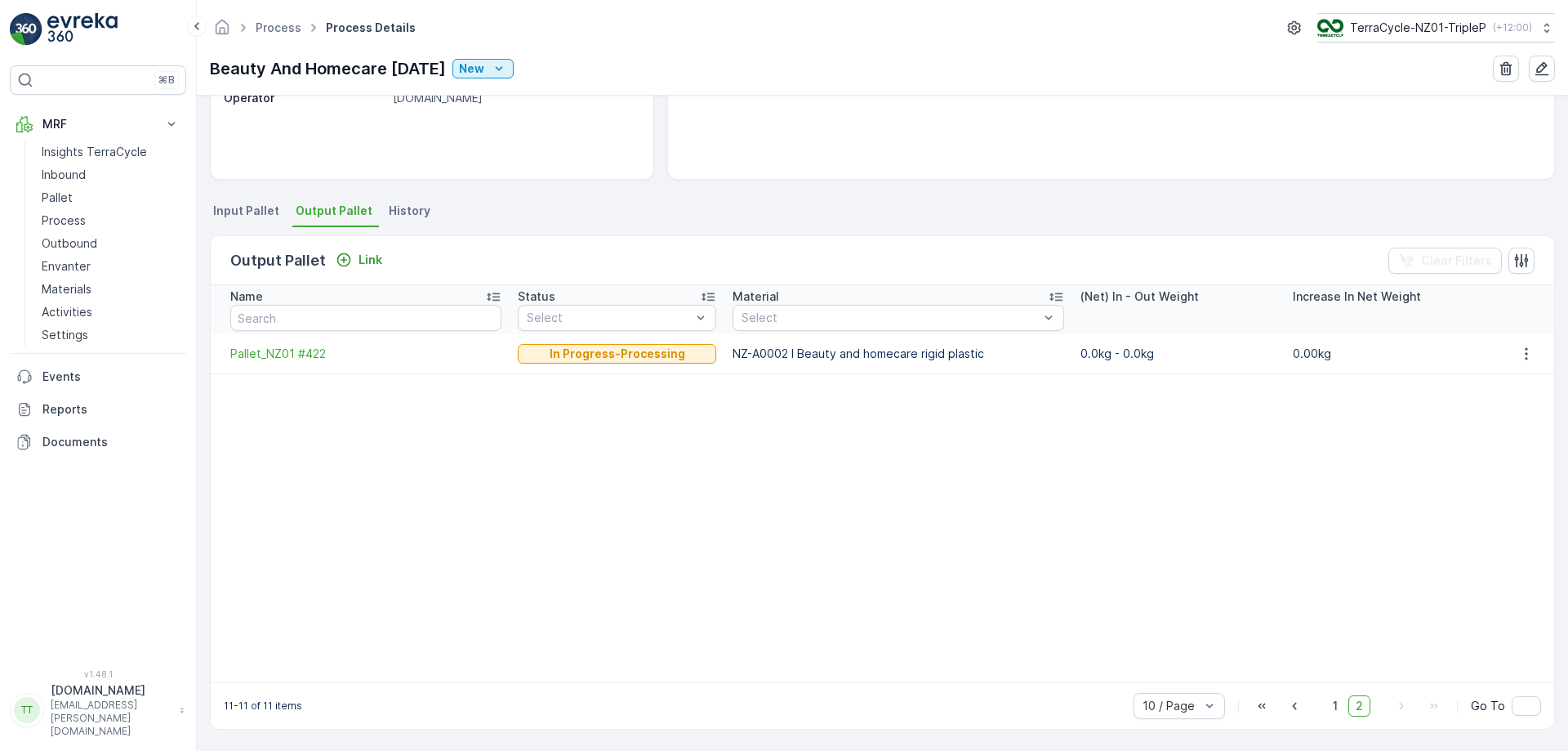
scroll to position [256, 0]
click at [1326, 703] on span "1" at bounding box center [1335, 706] width 20 height 22
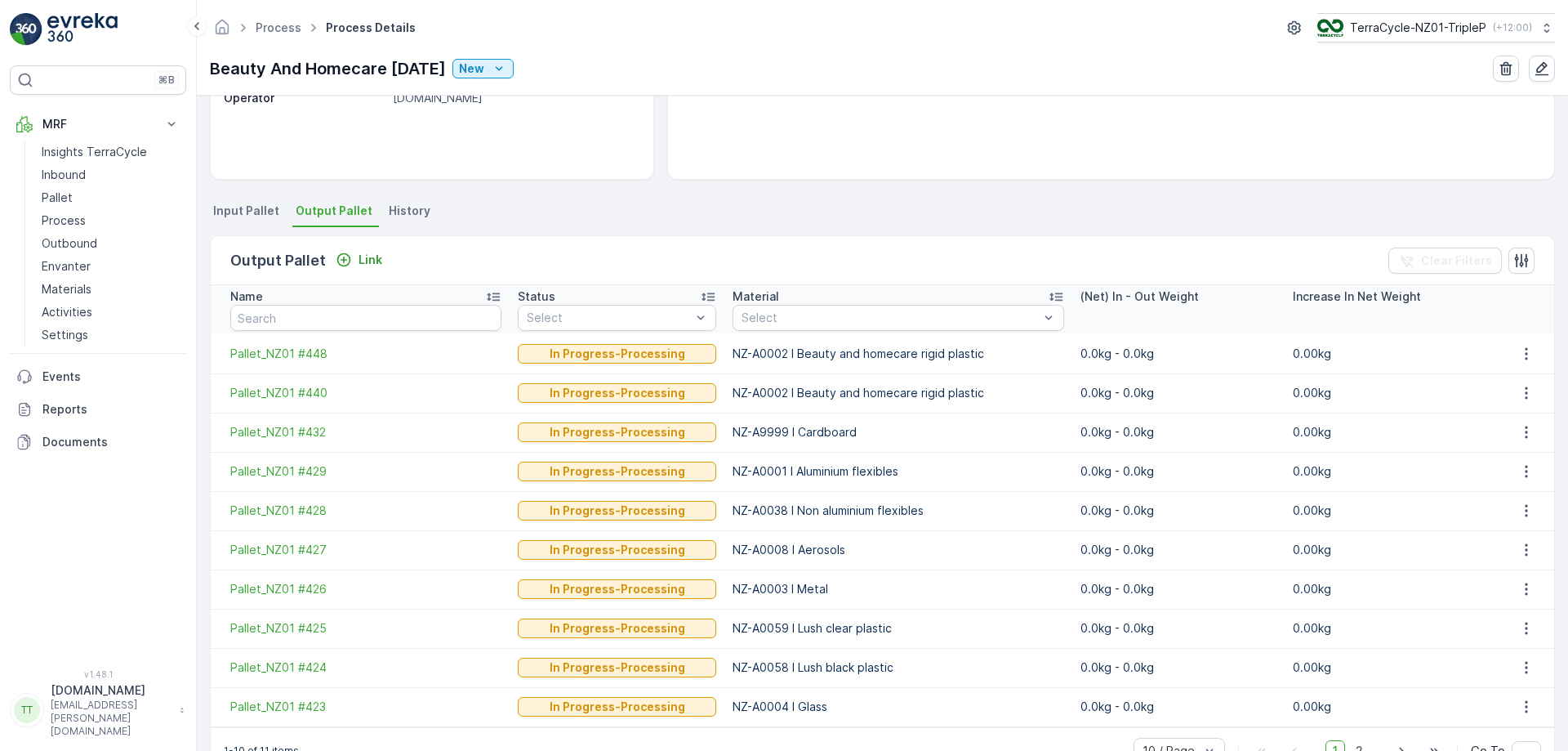
scroll to position [301, 0]
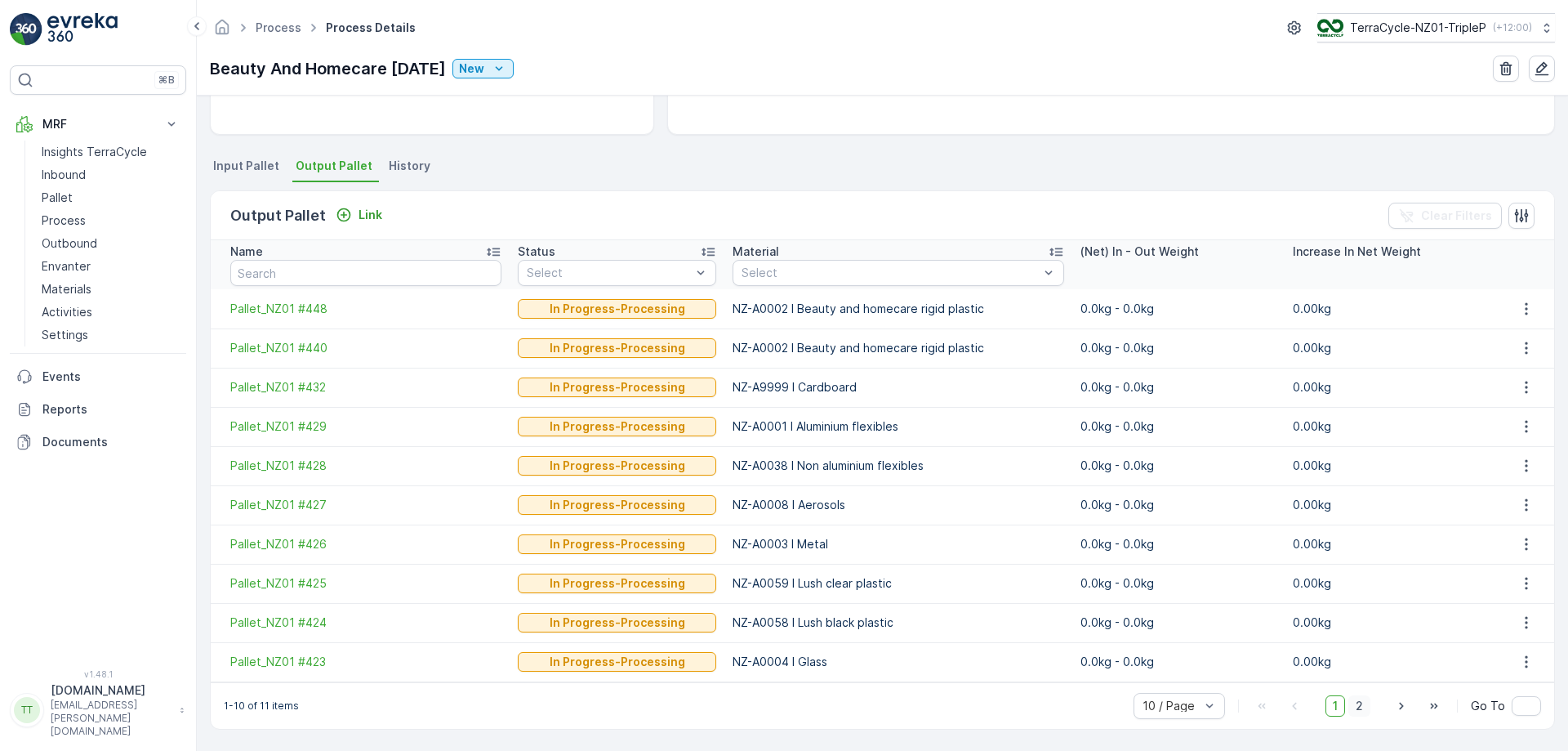
click at [1356, 712] on span "2" at bounding box center [1359, 706] width 22 height 22
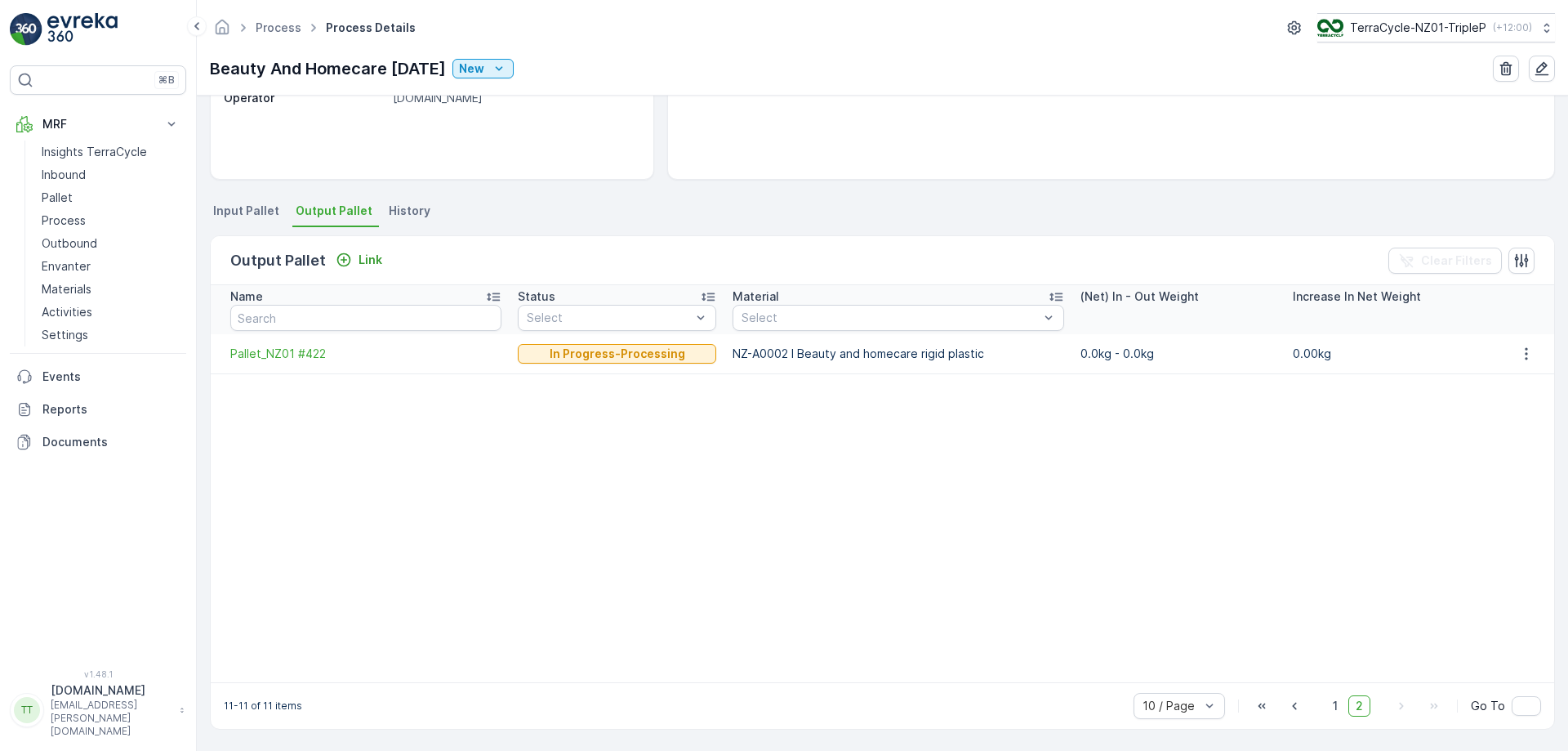
scroll to position [256, 0]
click at [1328, 704] on span "1" at bounding box center [1335, 706] width 20 height 22
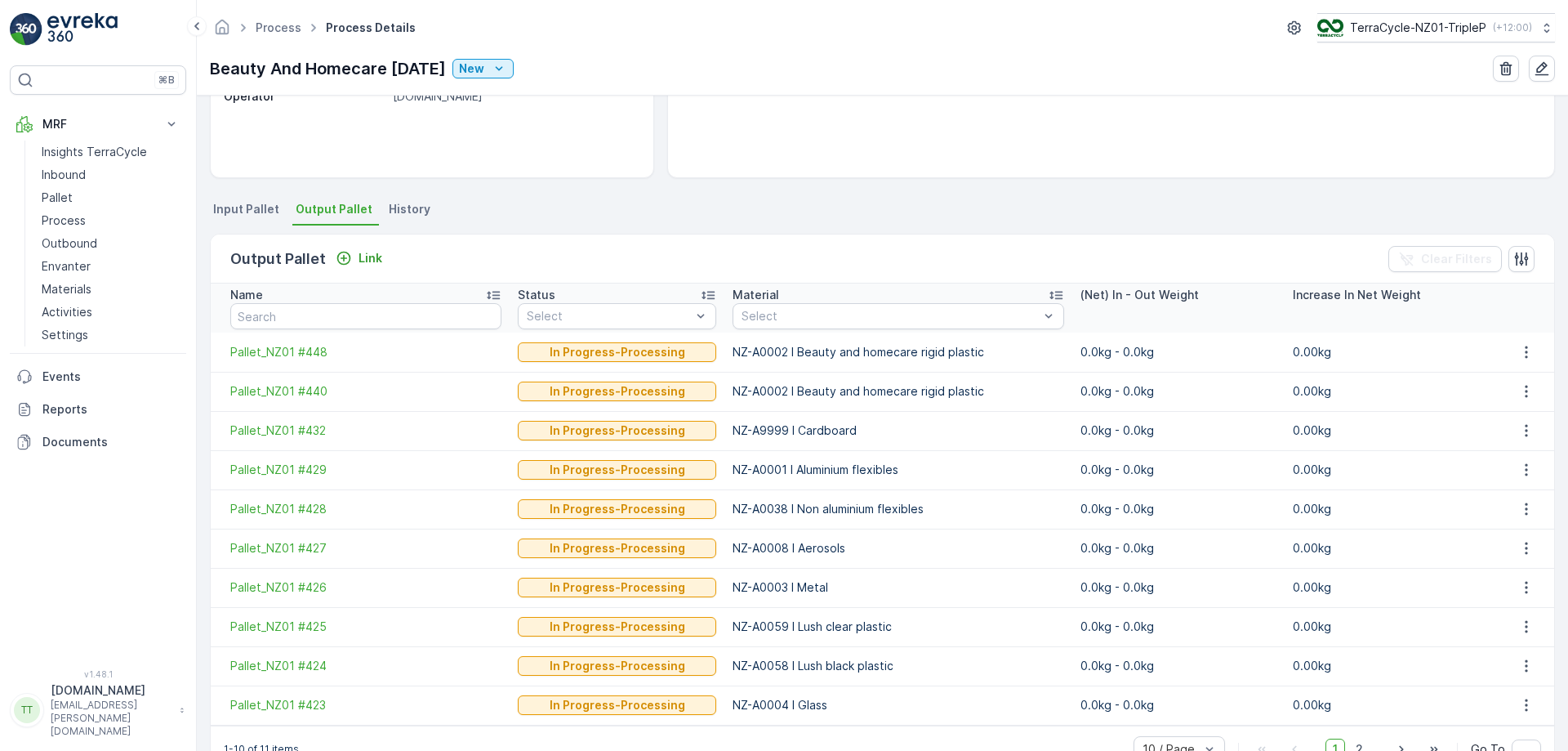
scroll to position [301, 0]
